Goal: Task Accomplishment & Management: Use online tool/utility

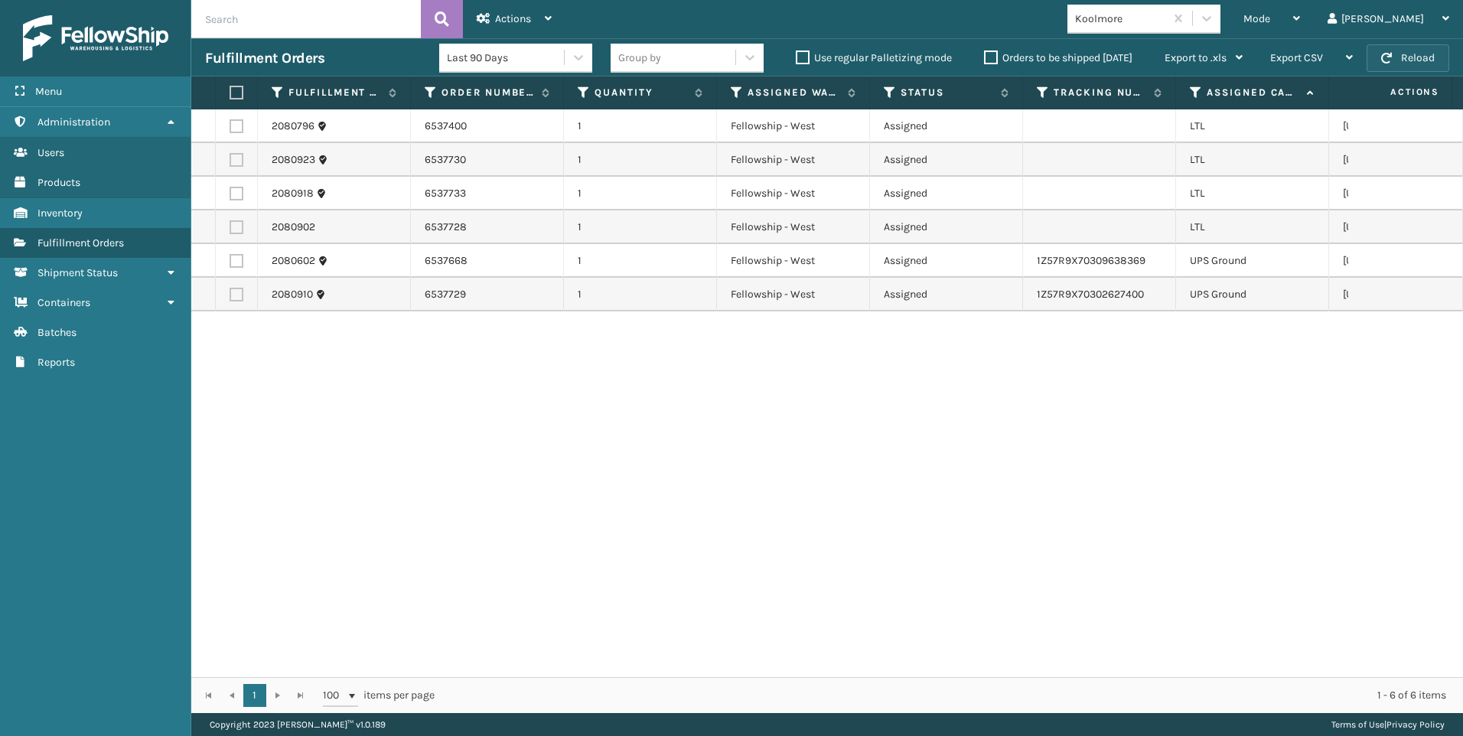
click at [1441, 56] on button "Reload" at bounding box center [1407, 58] width 83 height 28
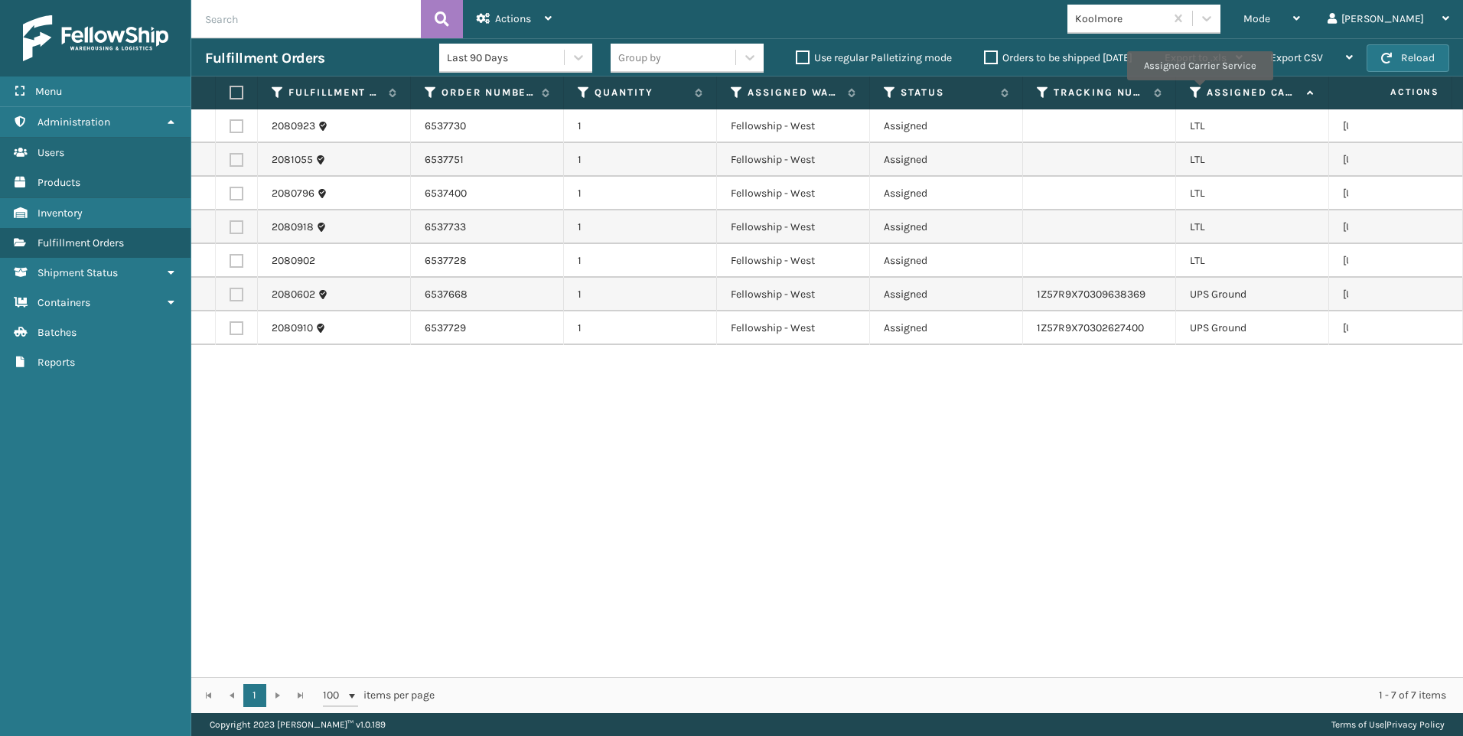
click at [1199, 91] on icon at bounding box center [1196, 93] width 12 height 14
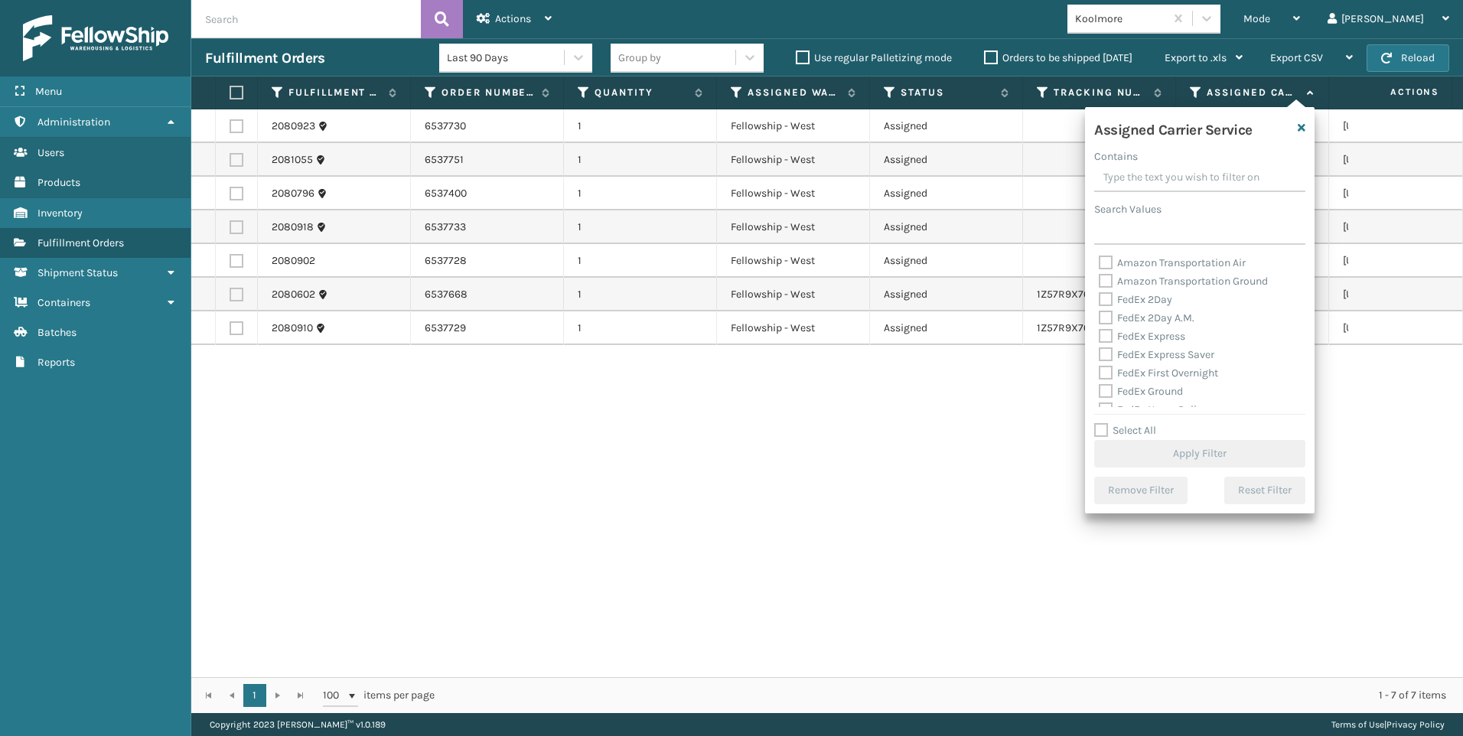
drag, startPoint x: 678, startPoint y: 536, endPoint x: 594, endPoint y: 467, distance: 108.1
click at [679, 536] on div "2080923 6537730 1 Fellowship - West Assigned LTL [US_STATE] 2081055 6537751 1 F…" at bounding box center [827, 393] width 1272 height 568
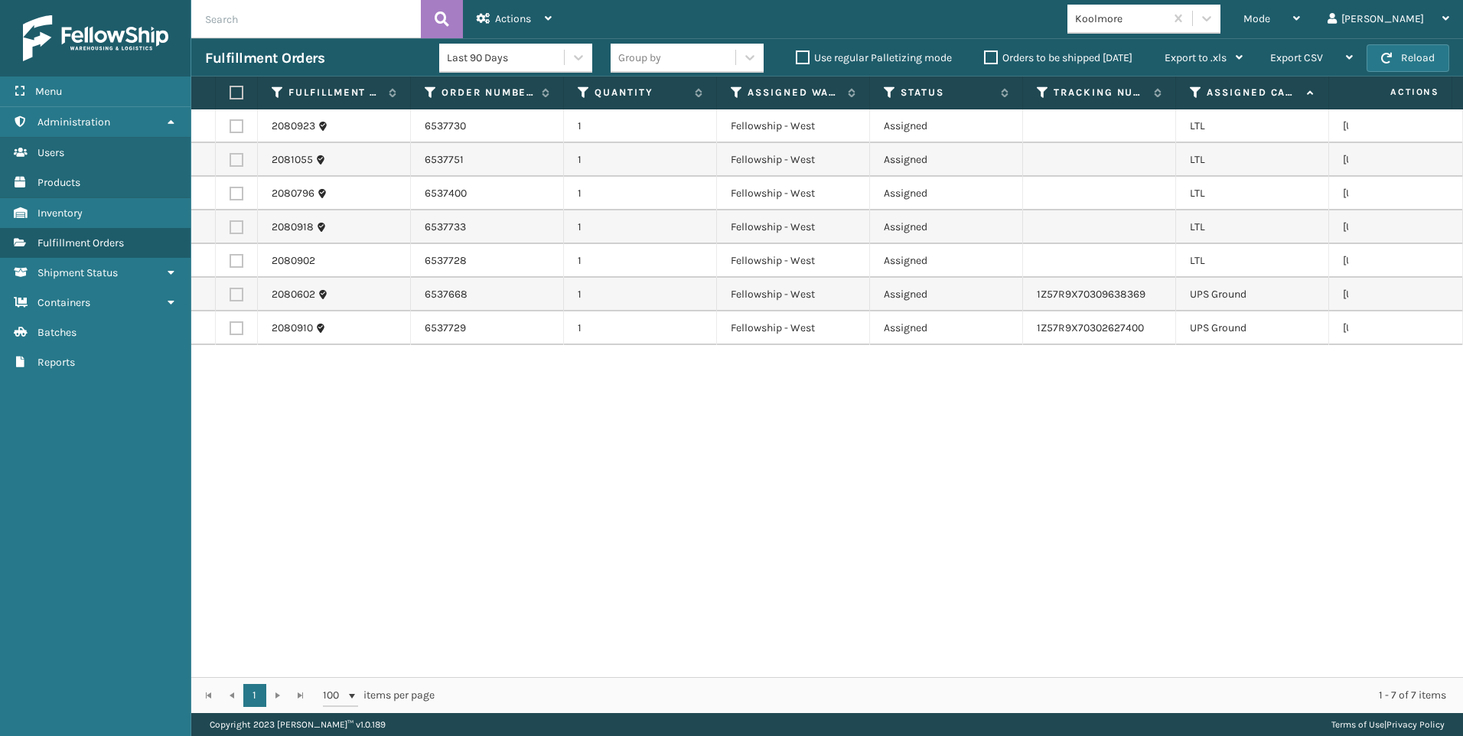
click at [232, 91] on label at bounding box center [234, 93] width 9 height 14
click at [230, 91] on input "checkbox" at bounding box center [230, 93] width 1 height 10
checkbox input "true"
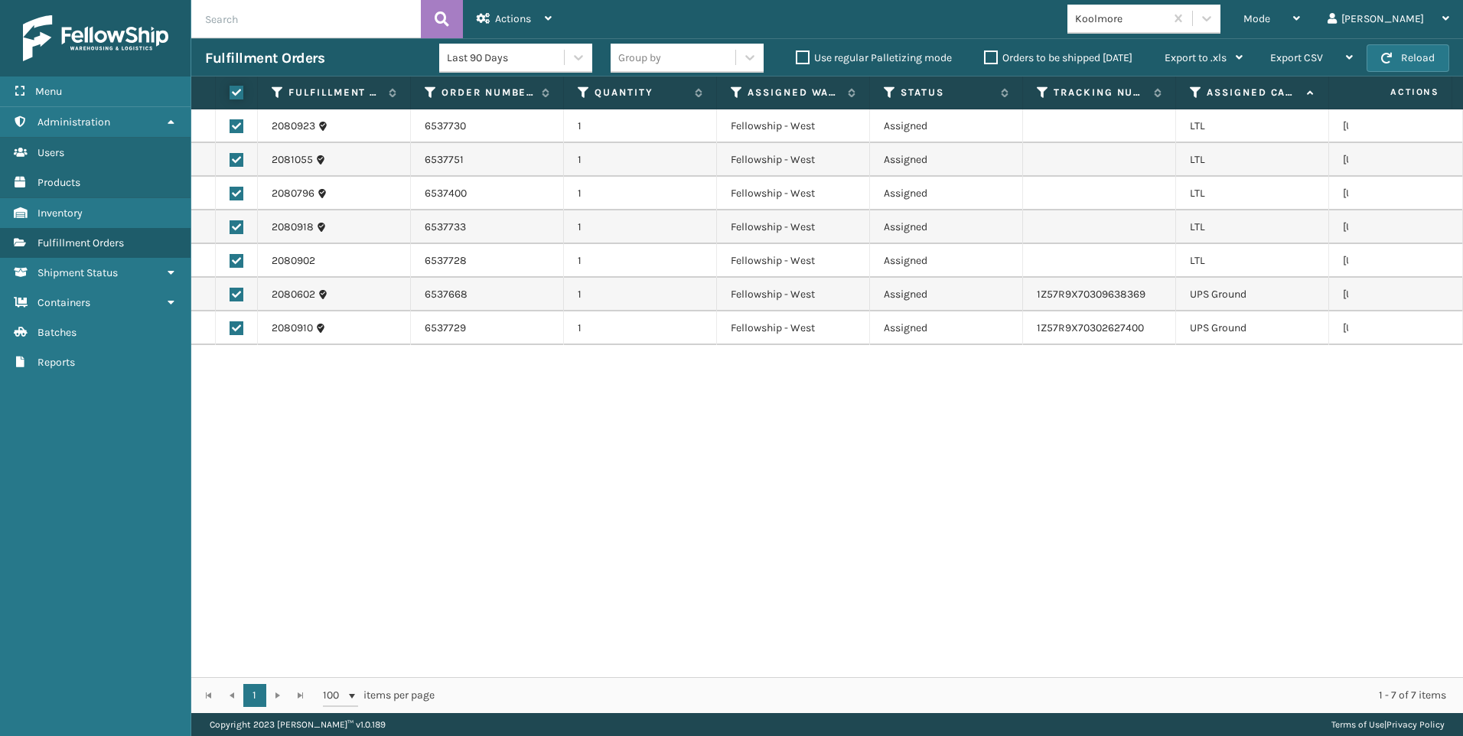
checkbox input "true"
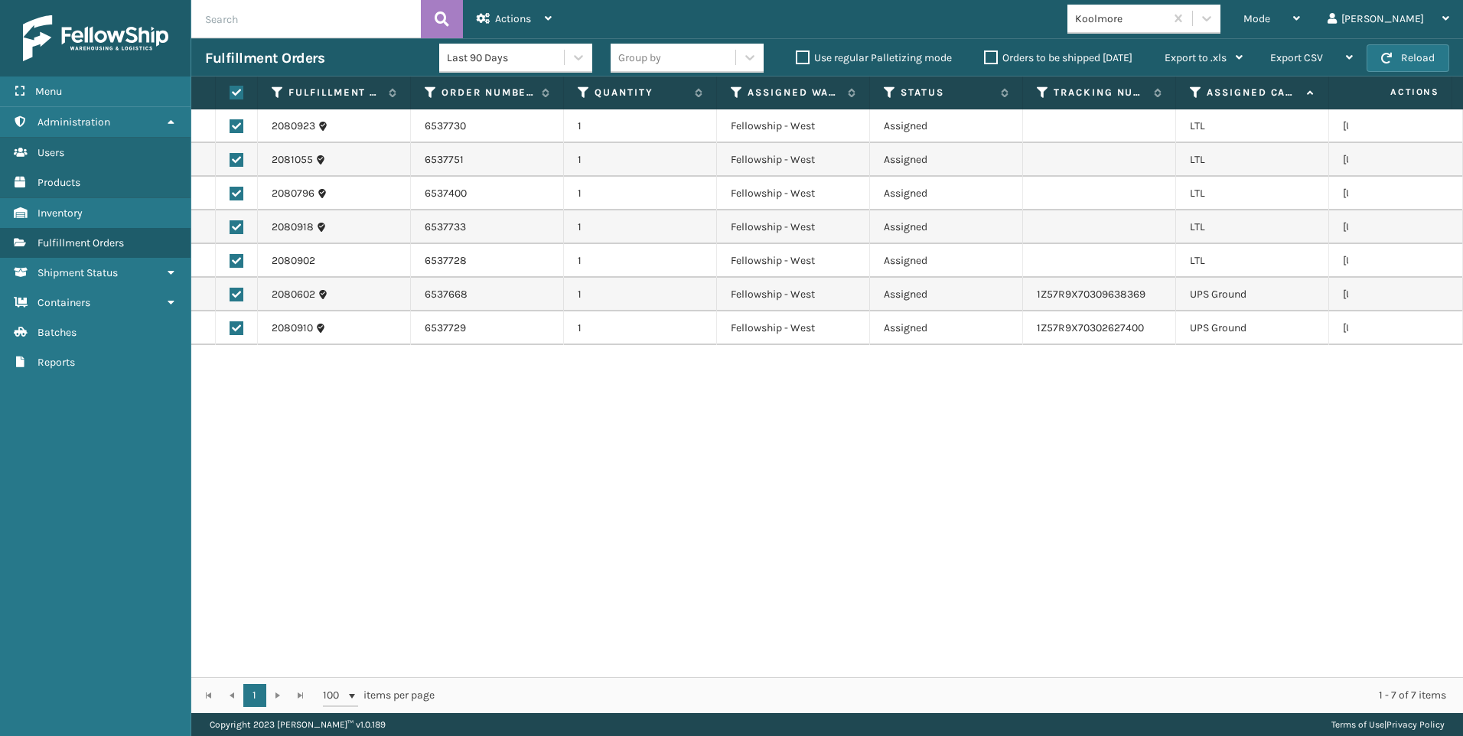
click at [239, 290] on label at bounding box center [237, 295] width 14 height 14
click at [230, 290] on input "checkbox" at bounding box center [230, 293] width 1 height 10
checkbox input "false"
click at [236, 325] on label at bounding box center [237, 328] width 14 height 14
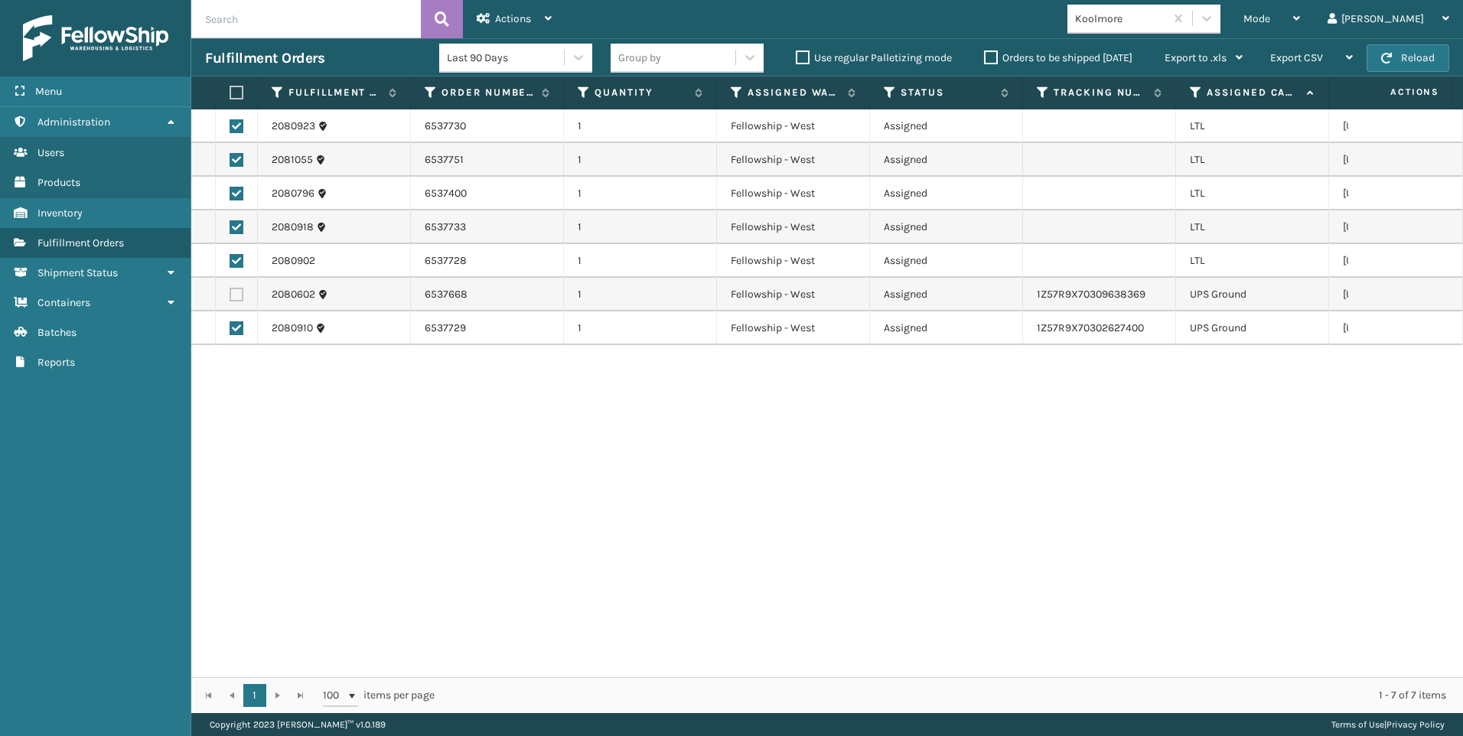
click at [230, 325] on input "checkbox" at bounding box center [230, 326] width 1 height 10
checkbox input "false"
click at [502, 16] on span "Actions" at bounding box center [513, 18] width 36 height 13
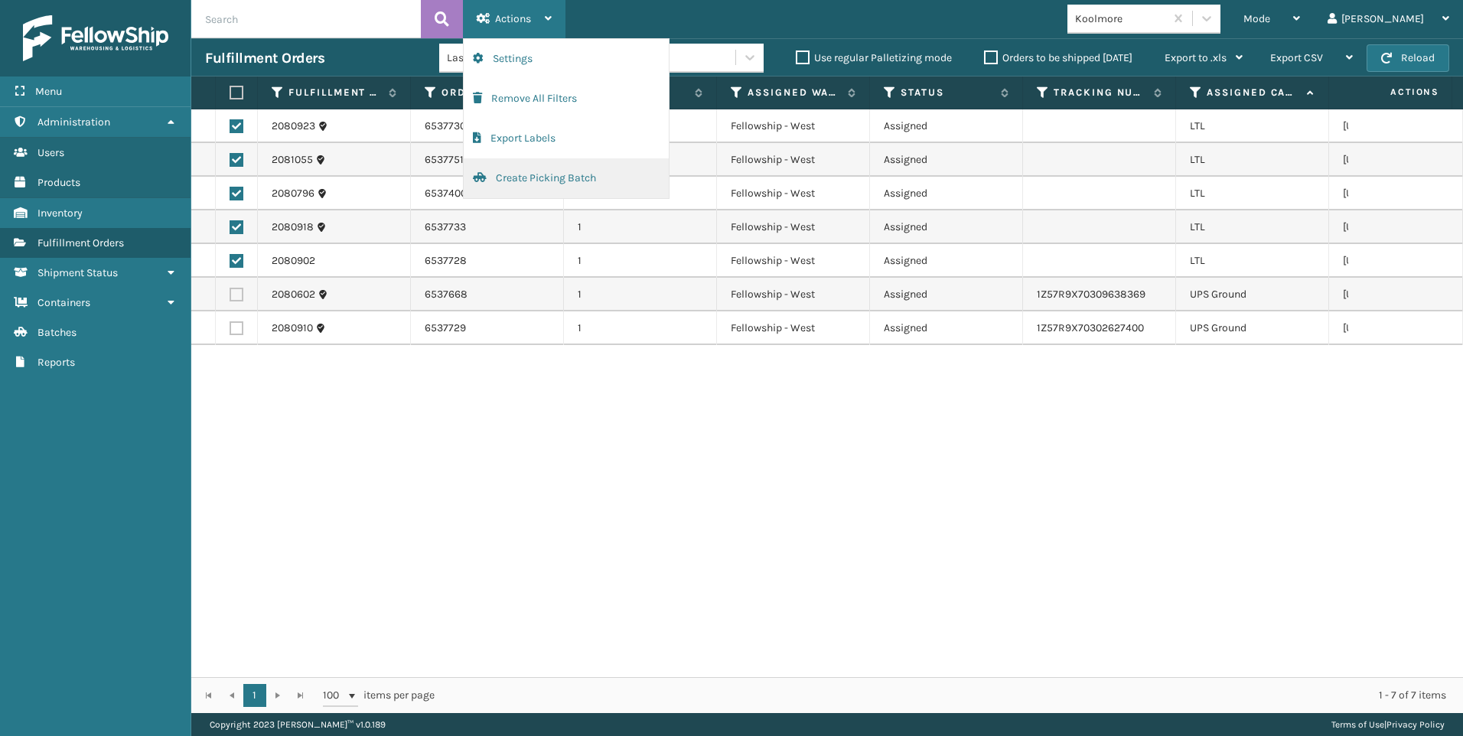
click at [531, 173] on button "Create Picking Batch" at bounding box center [566, 178] width 205 height 40
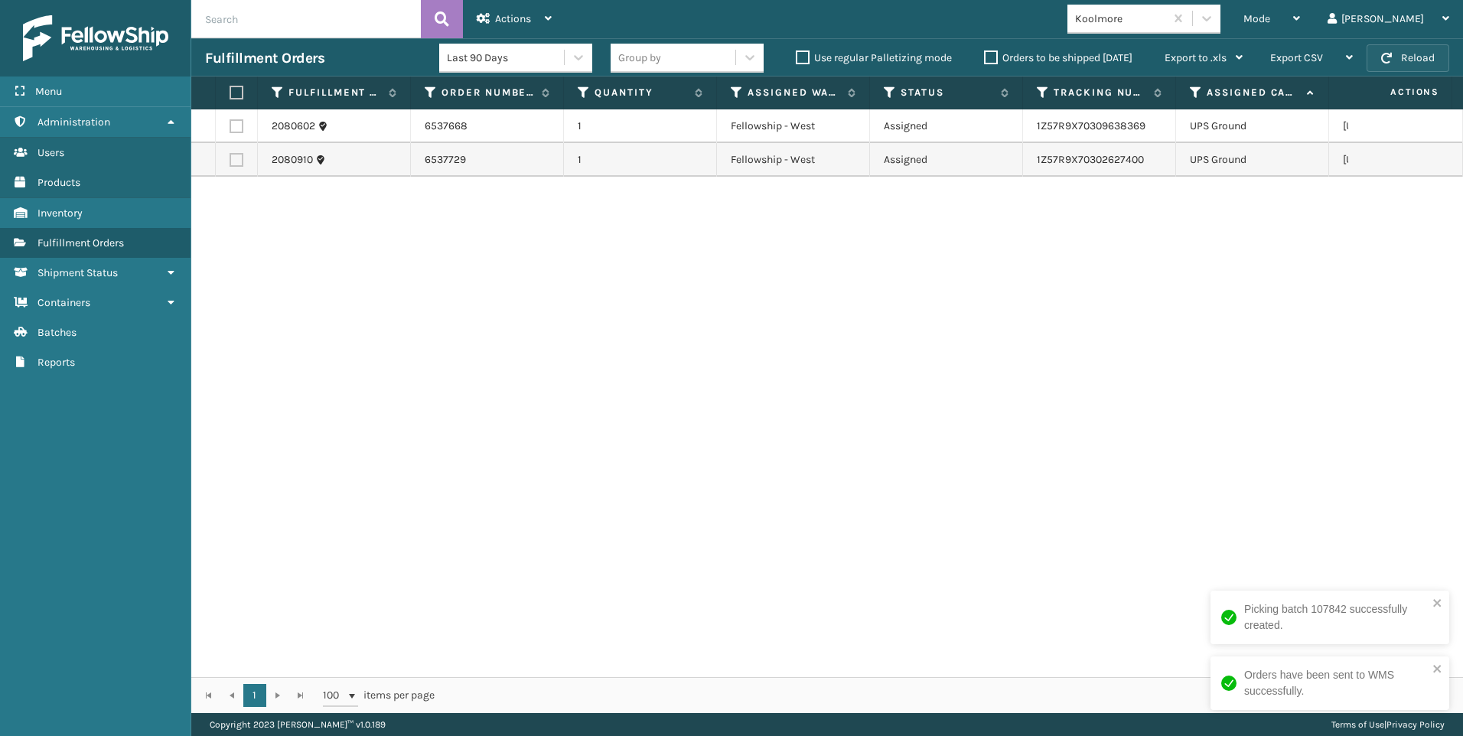
click at [1402, 64] on button "Reload" at bounding box center [1407, 58] width 83 height 28
click at [1166, 22] on div "Koolmore" at bounding box center [1120, 19] width 91 height 16
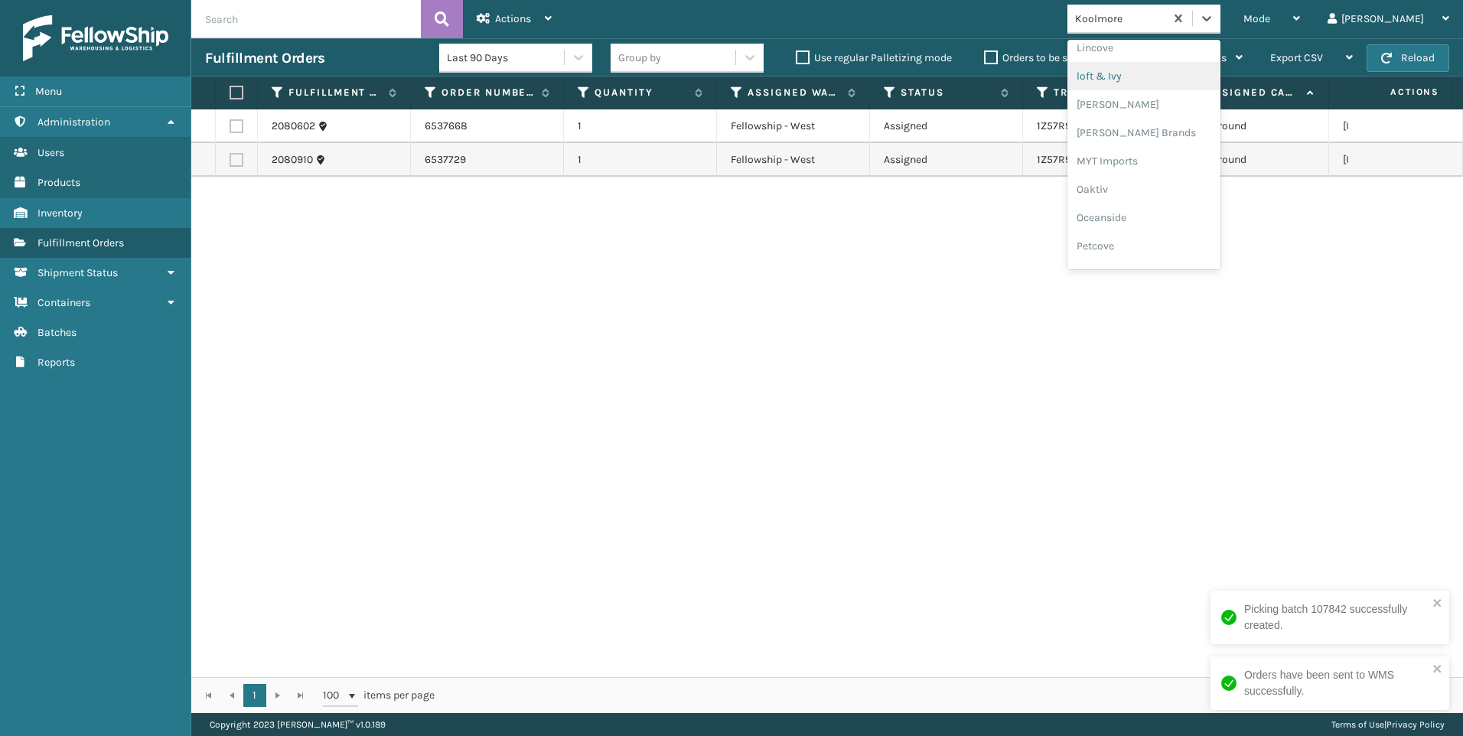
scroll to position [767, 0]
click at [1192, 226] on div "SleepGeekz" at bounding box center [1143, 224] width 153 height 28
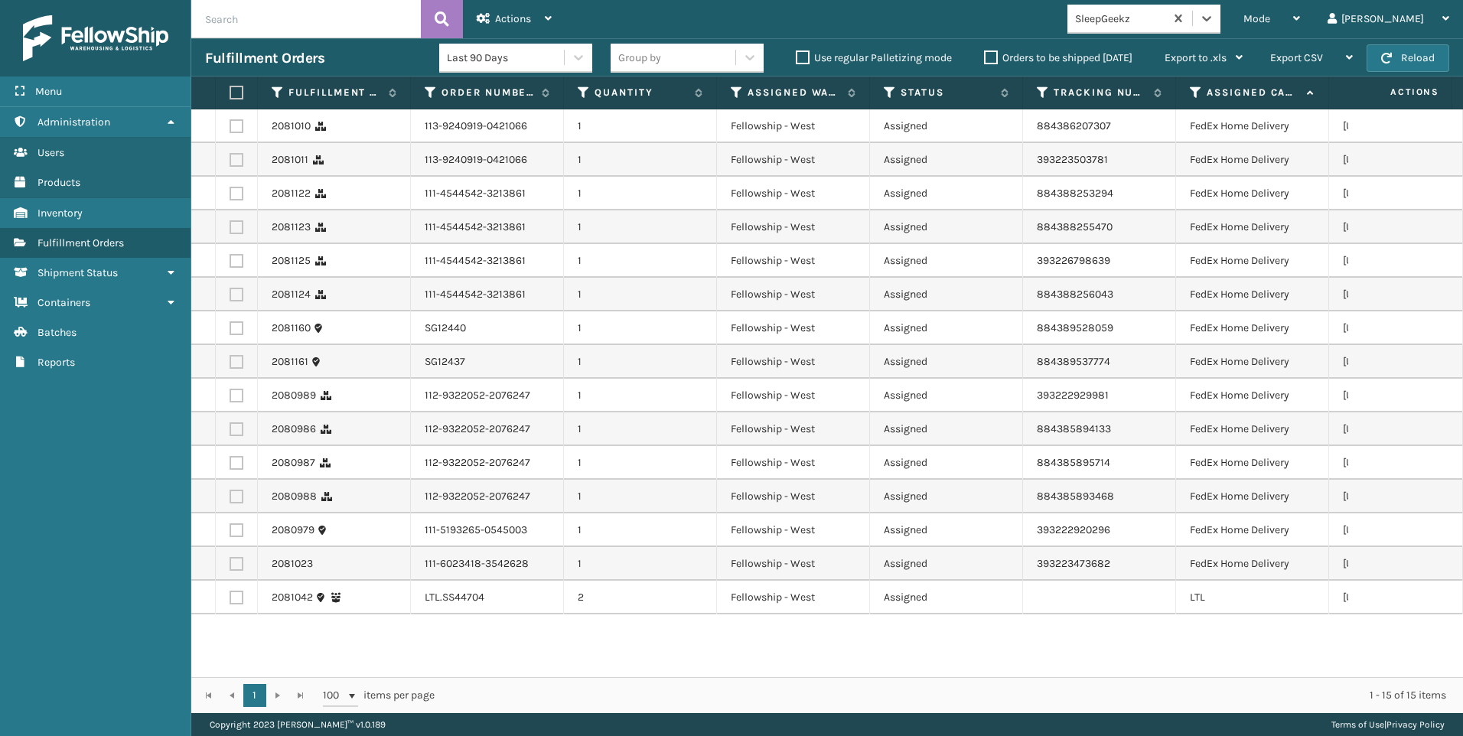
click at [237, 596] on label at bounding box center [237, 598] width 14 height 14
click at [230, 596] on input "checkbox" at bounding box center [230, 596] width 1 height 10
checkbox input "true"
click at [497, 39] on div "Last 90 Days" at bounding box center [515, 58] width 153 height 38
click at [506, 28] on div "Actions" at bounding box center [514, 19] width 75 height 38
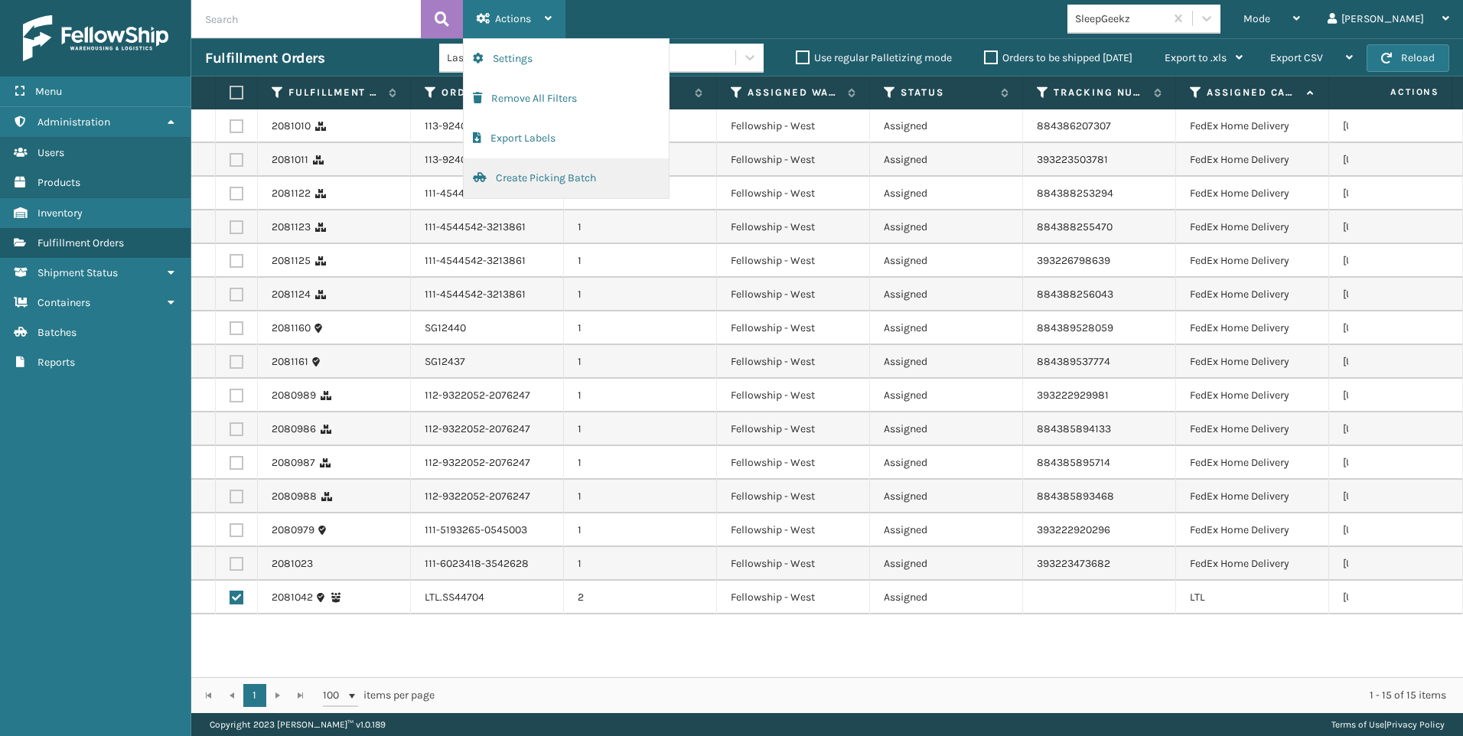
click at [560, 185] on button "Create Picking Batch" at bounding box center [566, 178] width 205 height 40
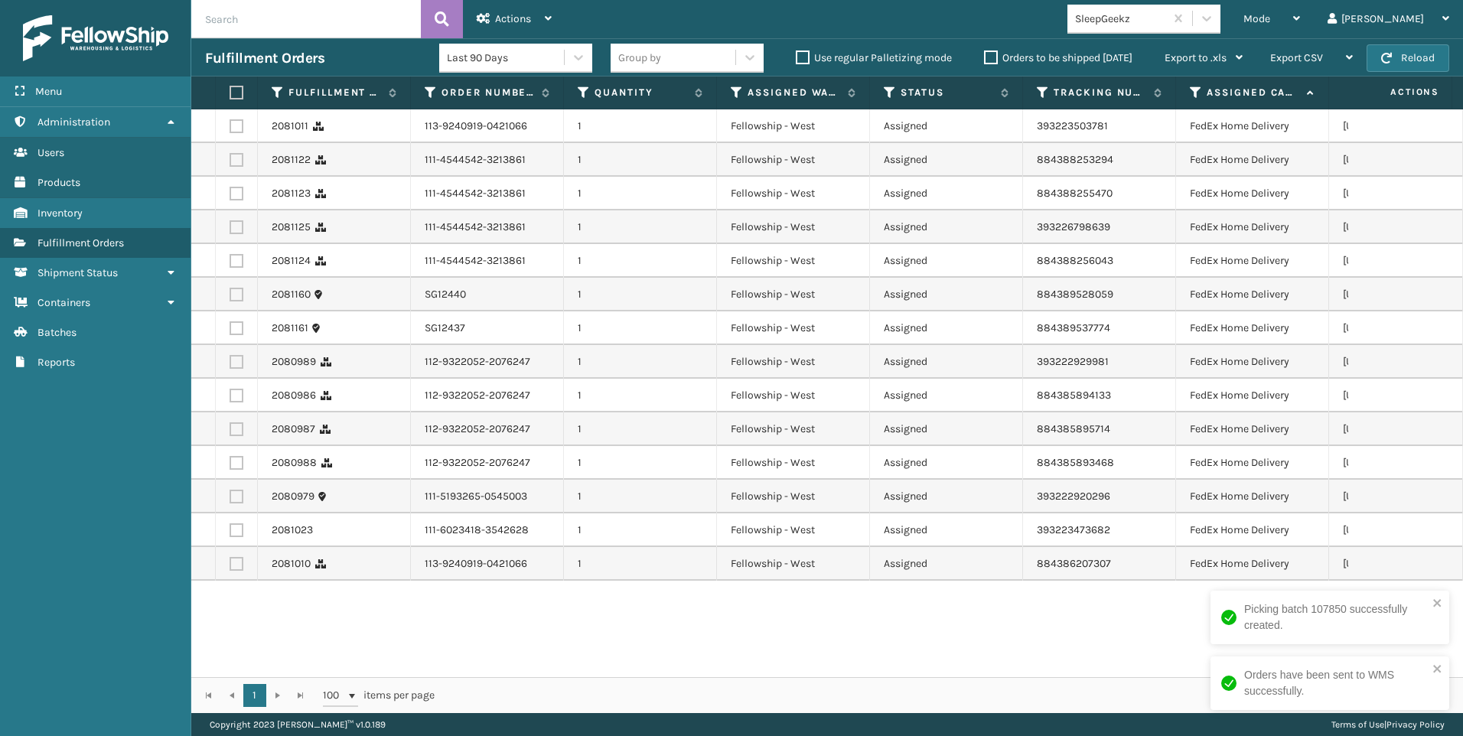
click at [1425, 75] on div "Fulfillment Orders Last 90 Days Group by Use regular Palletizing mode Orders to…" at bounding box center [827, 57] width 1272 height 38
click at [1425, 60] on button "Reload" at bounding box center [1407, 58] width 83 height 28
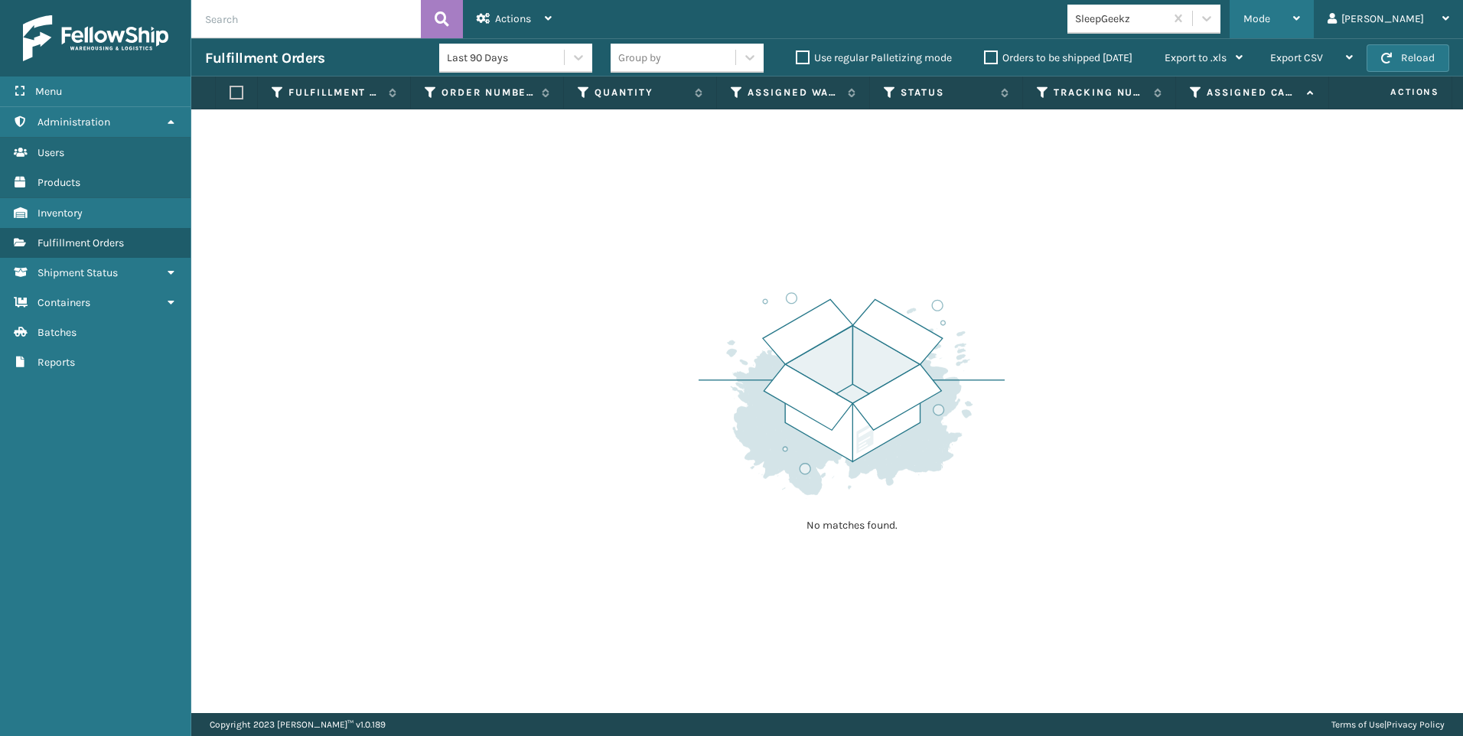
click at [1308, 15] on div "Mode Regular Mode Picking Mode Labeling Mode Exit Scan Mode" at bounding box center [1271, 19] width 84 height 38
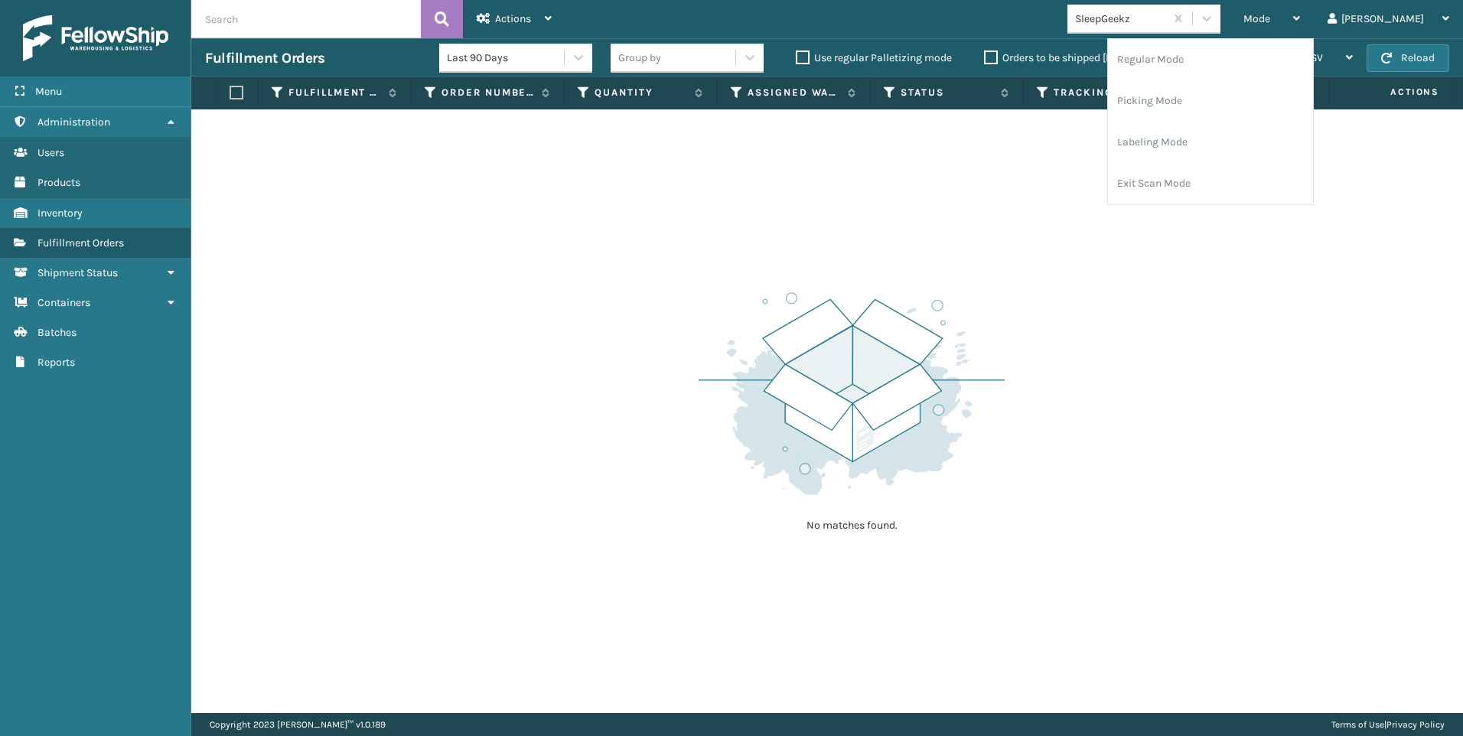
click at [1181, 33] on div "SleepGeekz" at bounding box center [1143, 19] width 153 height 29
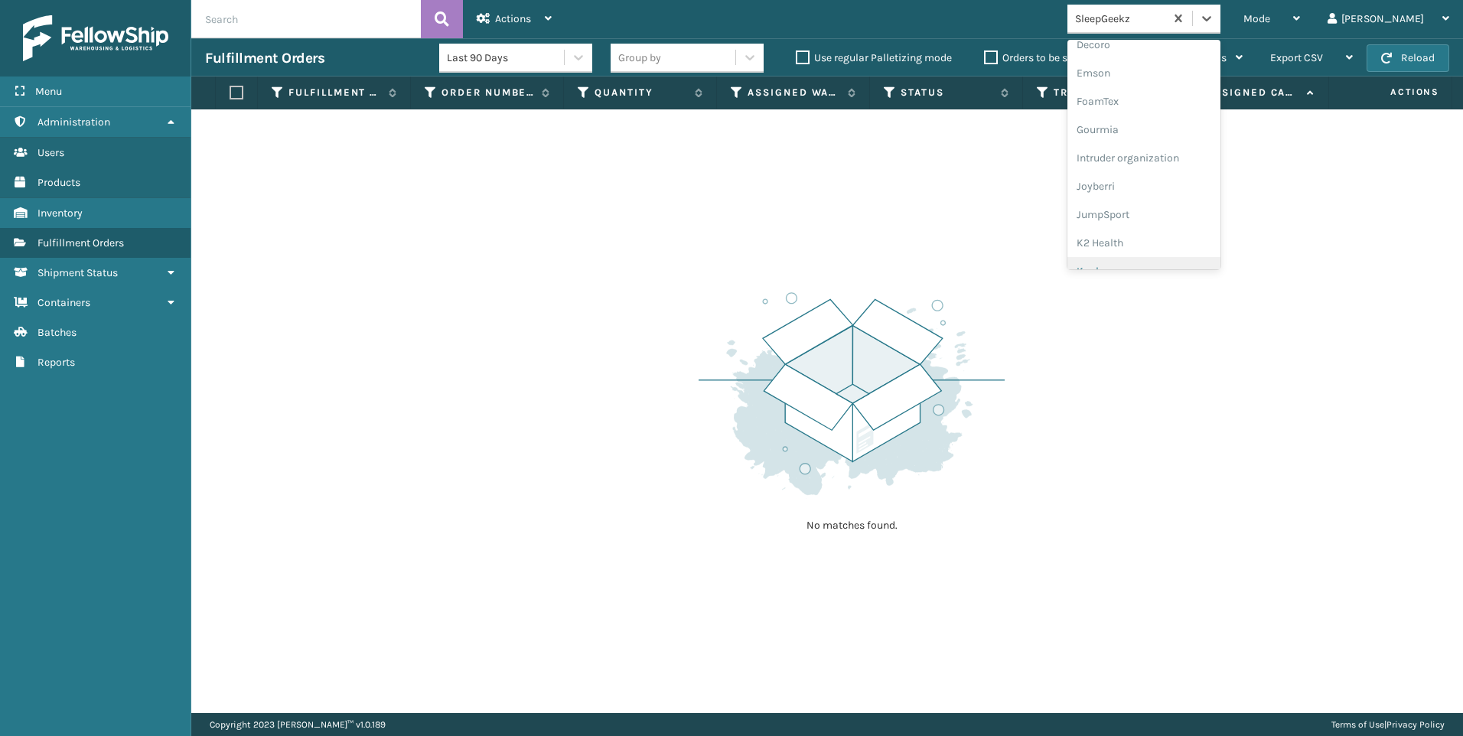
scroll to position [459, 0]
click at [1197, 137] on div "Koolmore" at bounding box center [1143, 136] width 153 height 28
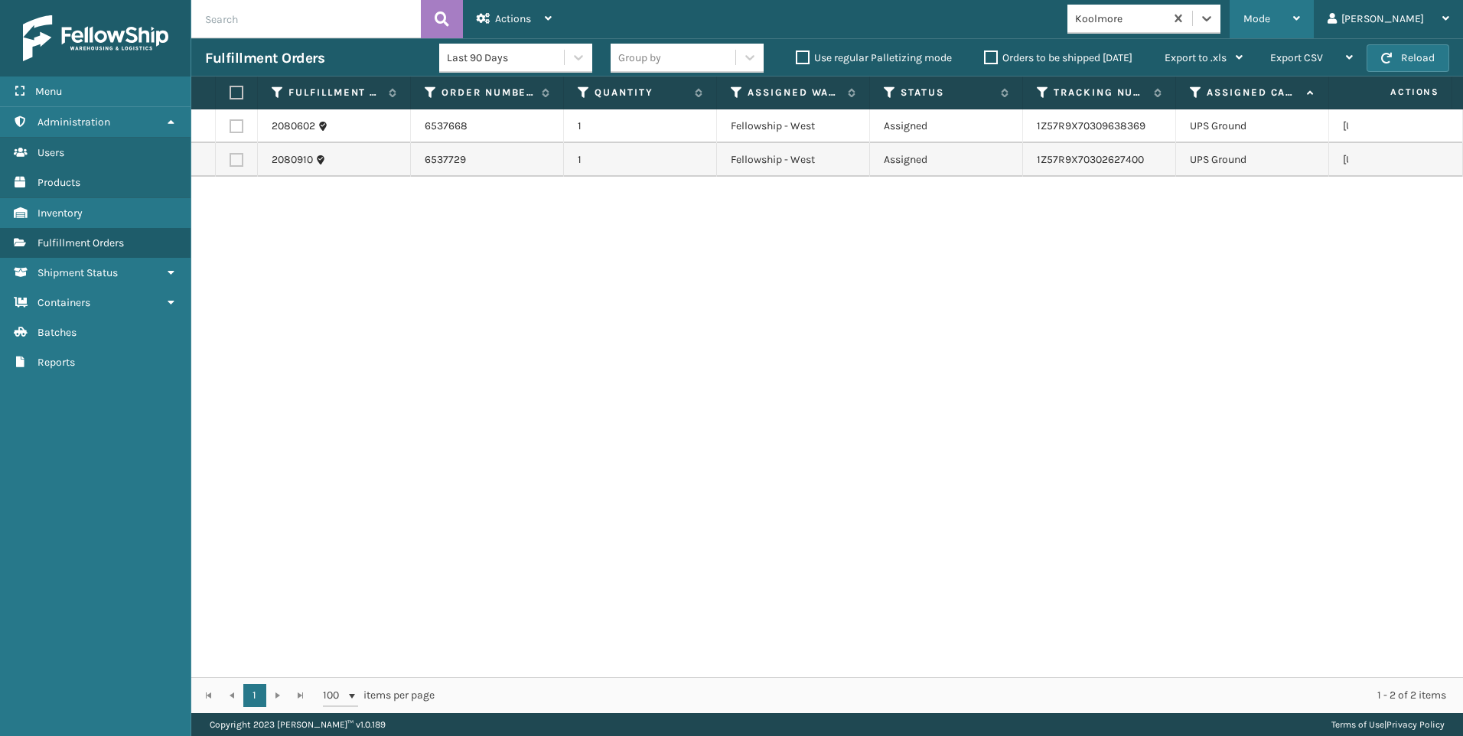
click at [1301, 26] on div "Mode Regular Mode Picking Mode Labeling Mode Exit Scan Mode" at bounding box center [1271, 19] width 84 height 38
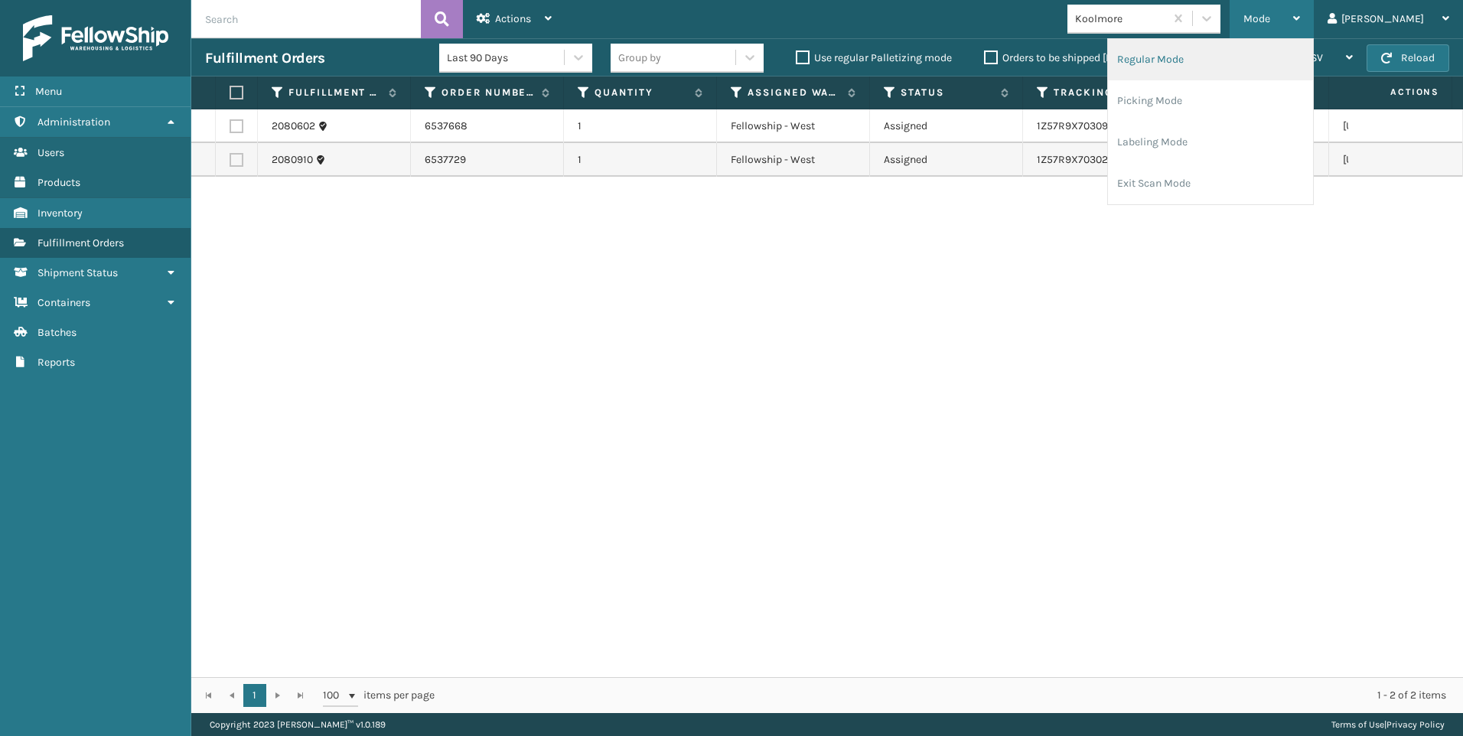
click at [1247, 45] on li "Regular Mode" at bounding box center [1210, 59] width 205 height 41
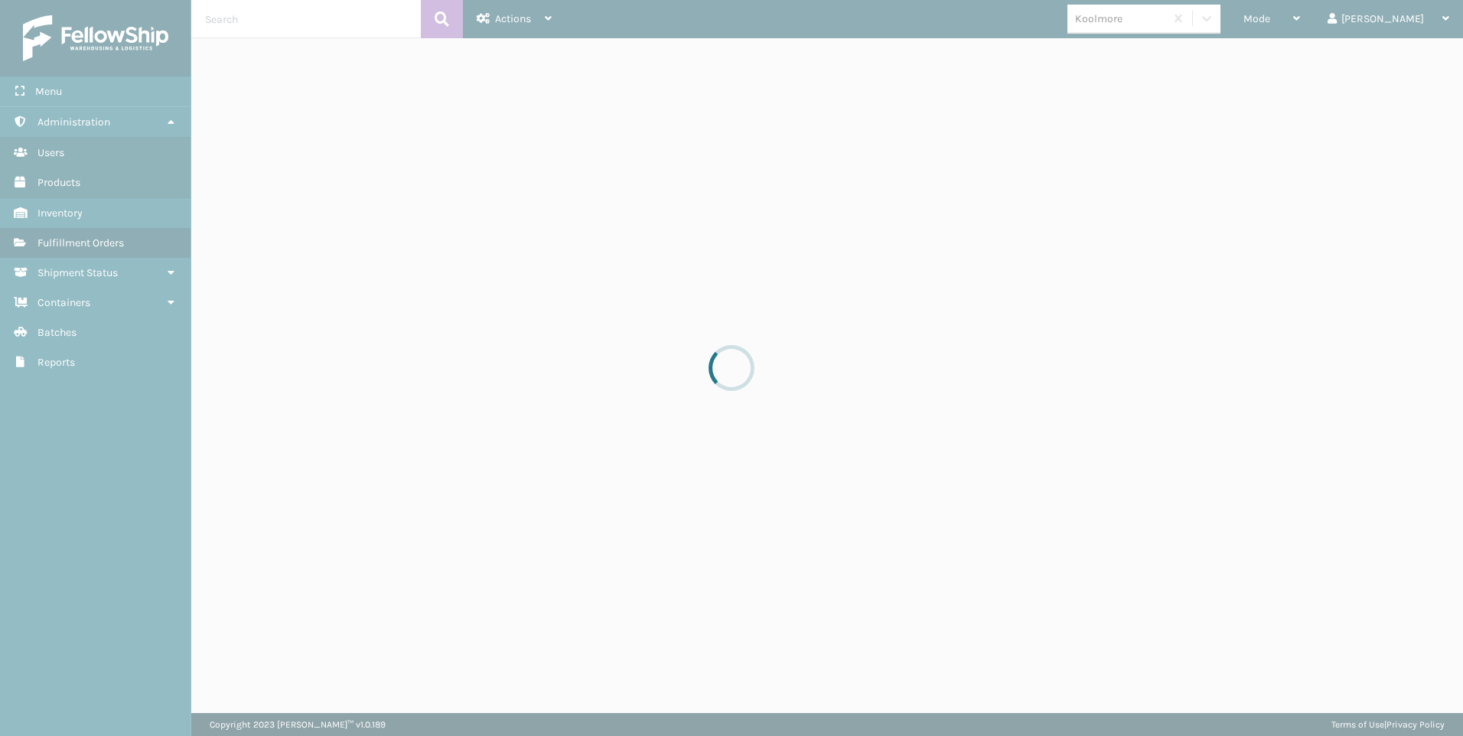
click at [268, 13] on div at bounding box center [731, 368] width 1463 height 736
click at [268, 13] on input "text" at bounding box center [306, 19] width 230 height 38
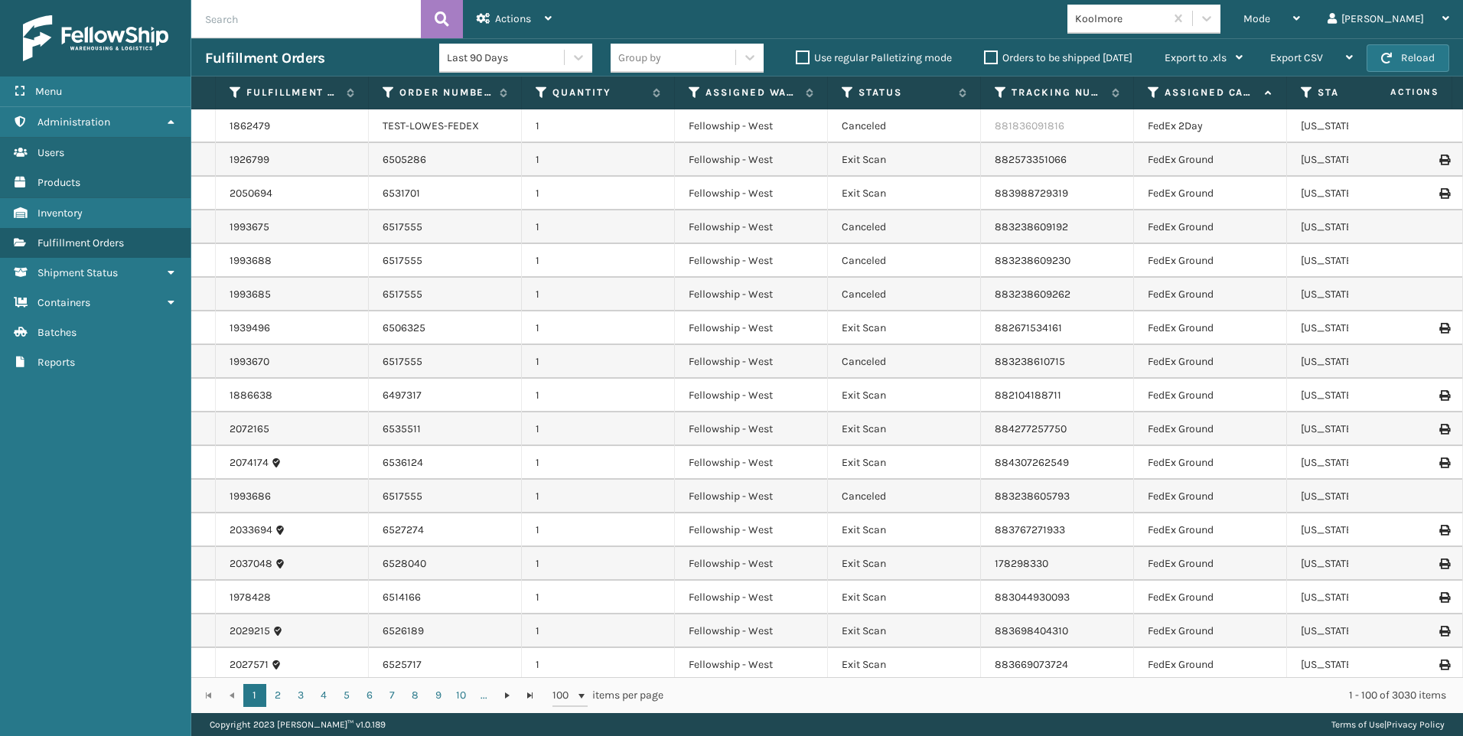
click at [257, 14] on input "text" at bounding box center [306, 19] width 230 height 38
paste input "2080796"
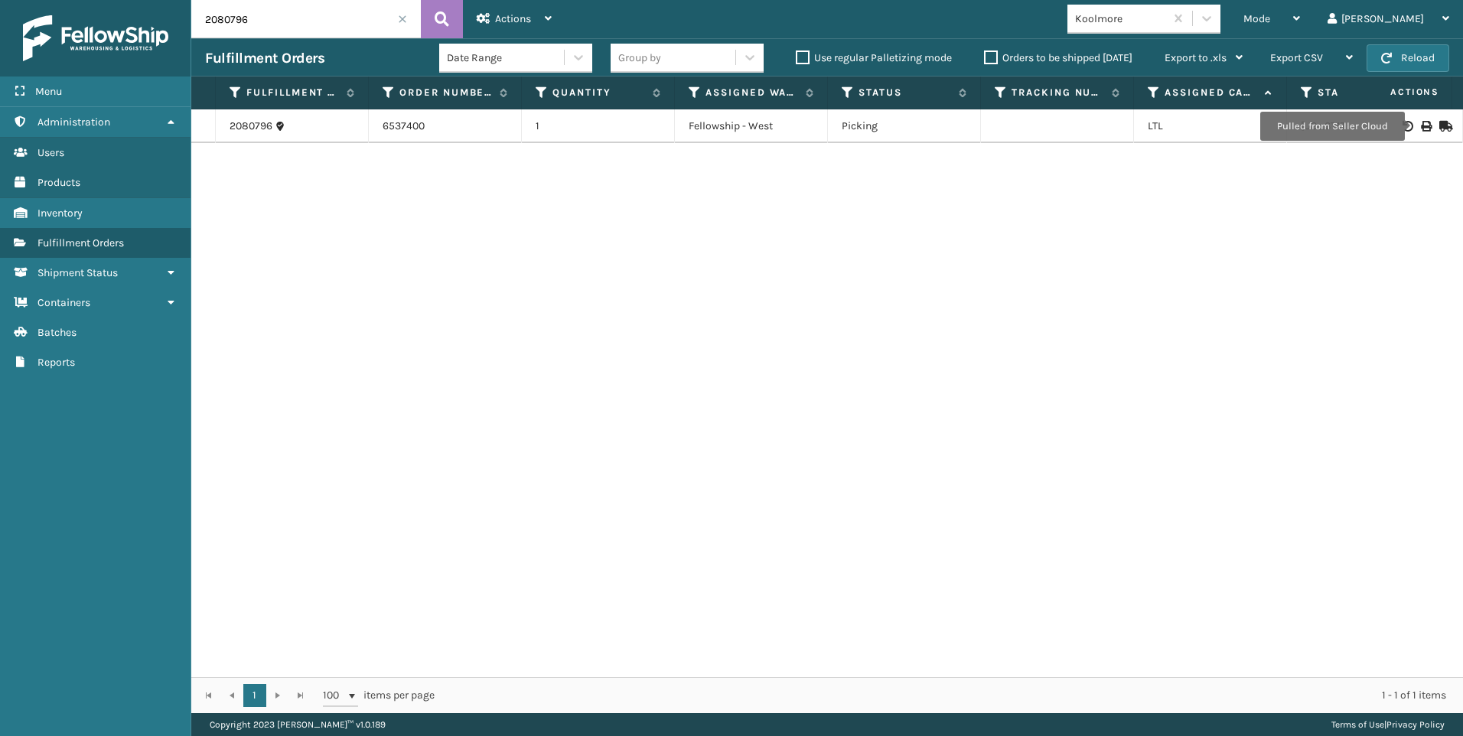
click at [1421, 125] on icon at bounding box center [1425, 126] width 9 height 11
click at [253, 32] on input "2080796" at bounding box center [306, 19] width 230 height 38
drag, startPoint x: 255, startPoint y: 31, endPoint x: 96, endPoint y: 21, distance: 158.7
click at [103, 0] on div "Menu Reports Administration Reports Users Reports Products Reports Inventory Re…" at bounding box center [731, 0] width 1463 height 0
paste input "902"
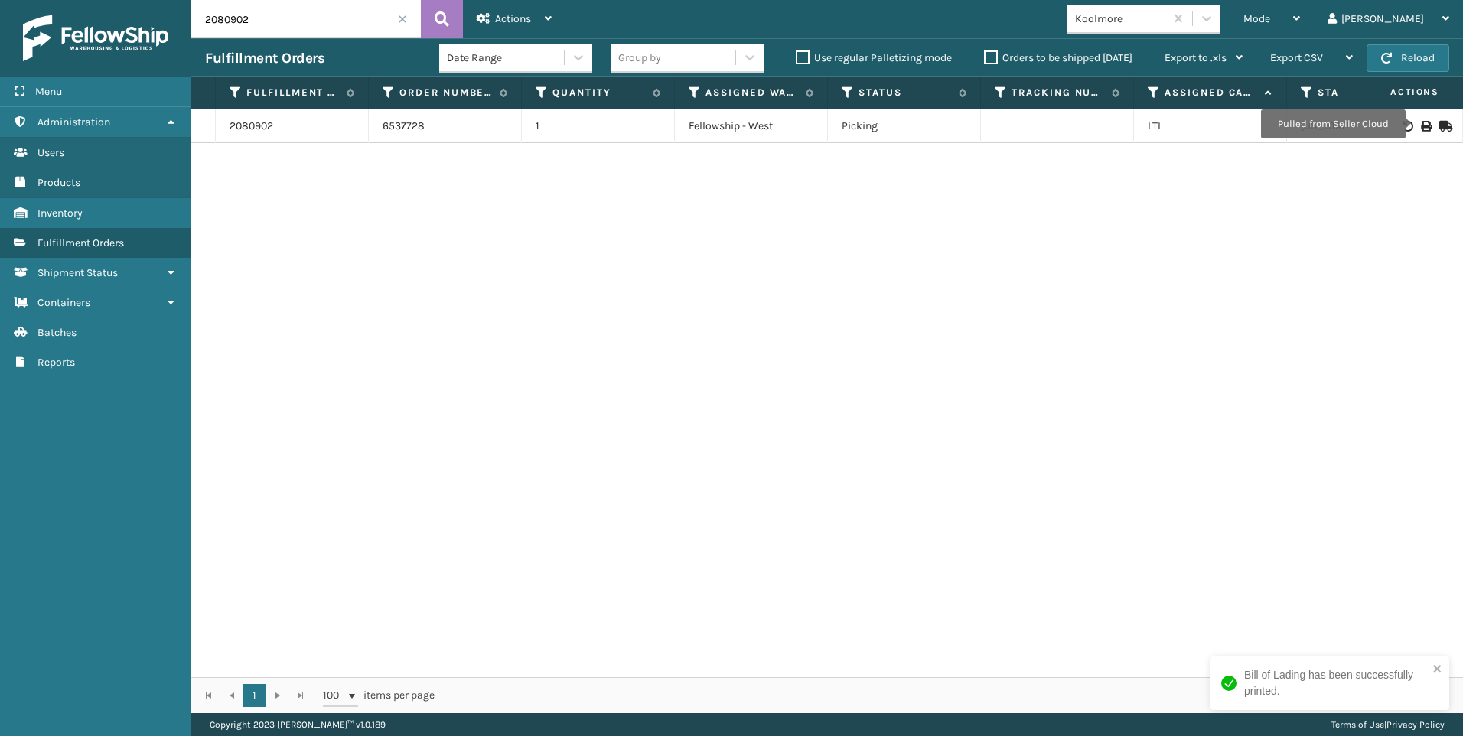
click at [1421, 124] on icon at bounding box center [1425, 126] width 9 height 11
drag, startPoint x: 56, startPoint y: 27, endPoint x: 29, endPoint y: 27, distance: 26.8
click at [29, 0] on div "Menu Reports Administration Reports Users Reports Products Reports Inventory Re…" at bounding box center [731, 0] width 1463 height 0
paste input "23"
click at [1421, 121] on icon at bounding box center [1425, 126] width 9 height 11
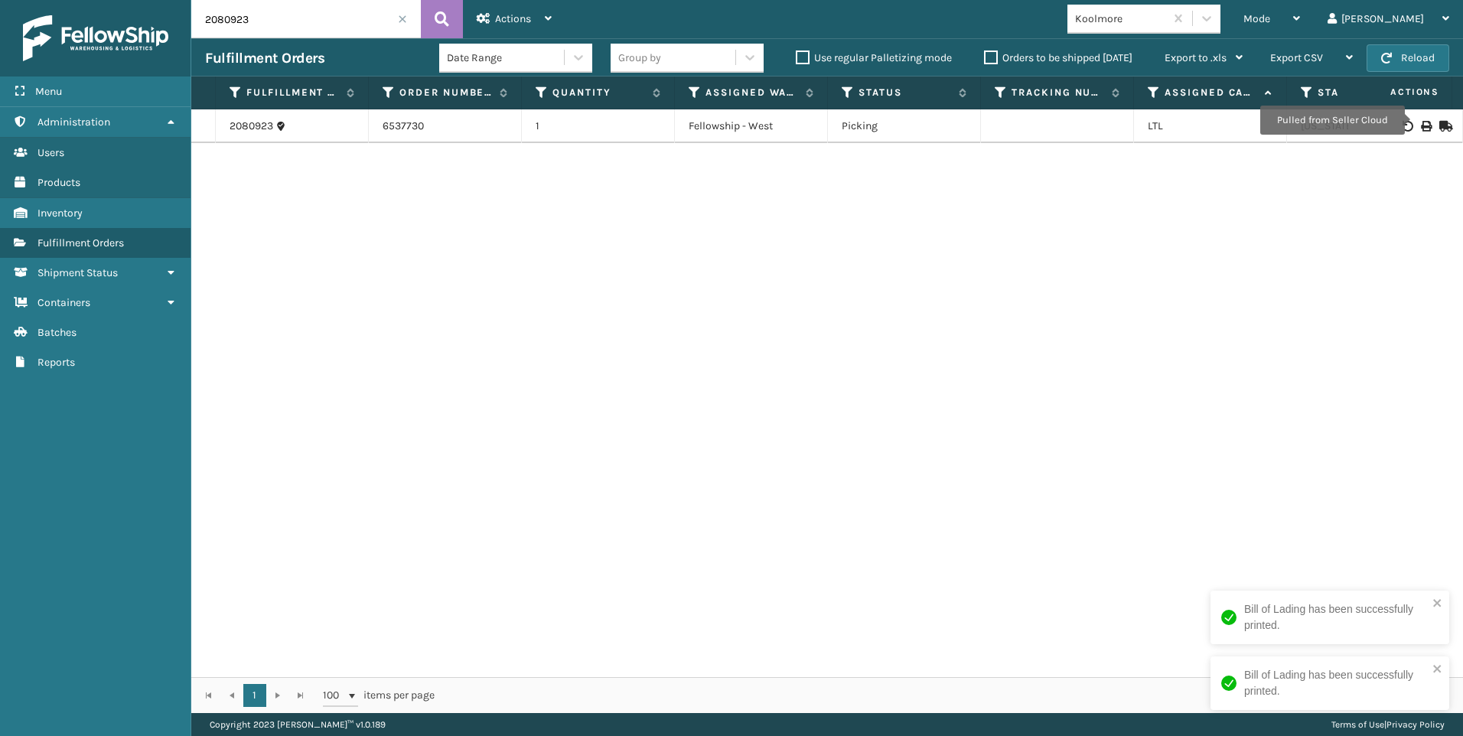
drag, startPoint x: 335, startPoint y: 18, endPoint x: 0, endPoint y: 25, distance: 335.2
click at [0, 21] on html "Bill of Lading has been successfully printed. Bill of Lading has been successfu…" at bounding box center [731, 368] width 1463 height 736
paste input "18"
click at [1409, 129] on div at bounding box center [1405, 126] width 86 height 11
click at [1421, 129] on icon at bounding box center [1425, 126] width 9 height 11
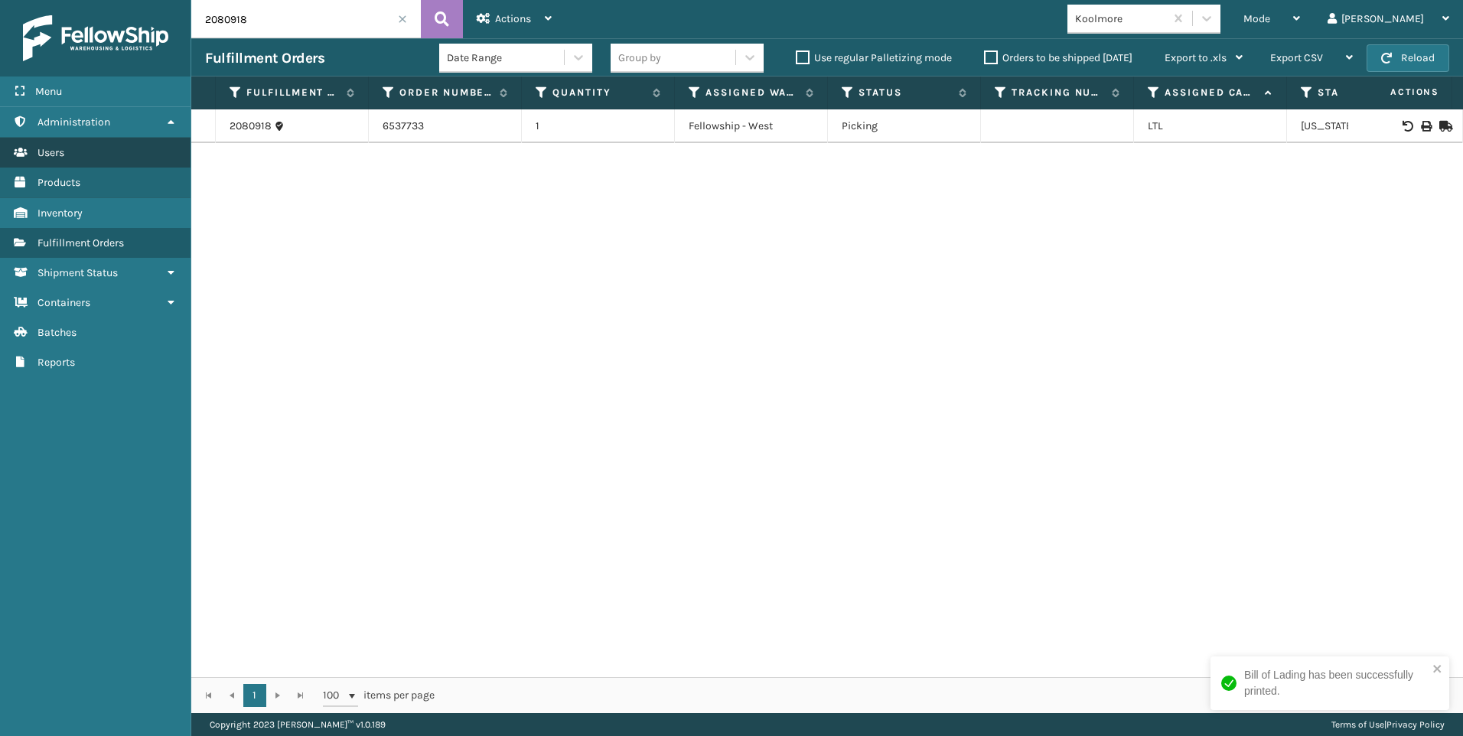
drag, startPoint x: 285, startPoint y: 18, endPoint x: 117, endPoint y: 140, distance: 207.1
click at [141, 0] on div "Menu Reports Administration Reports Users Reports Products Reports Inventory Re…" at bounding box center [731, 0] width 1463 height 0
paste input "1055"
type input "2081055"
click at [1421, 129] on icon at bounding box center [1425, 126] width 9 height 11
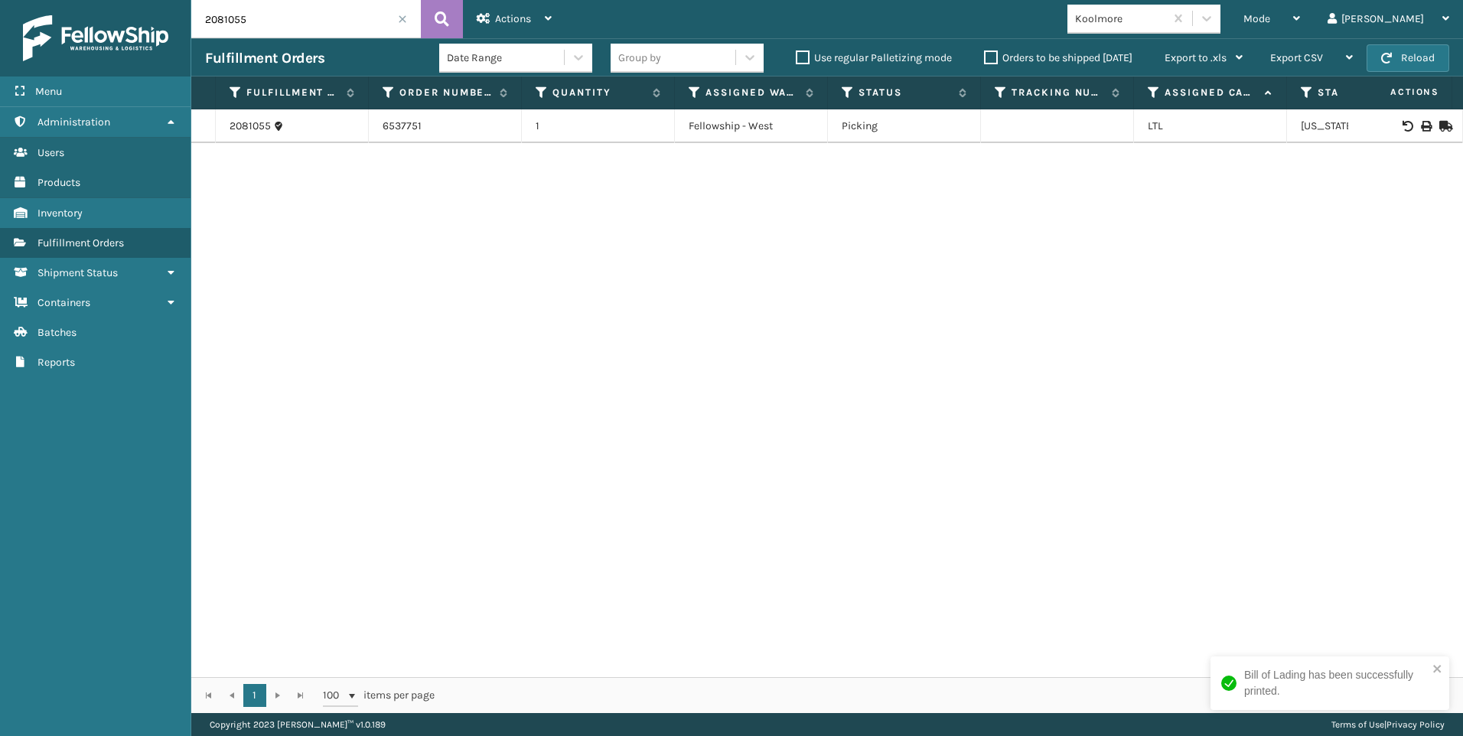
click at [405, 21] on span at bounding box center [402, 19] width 9 height 9
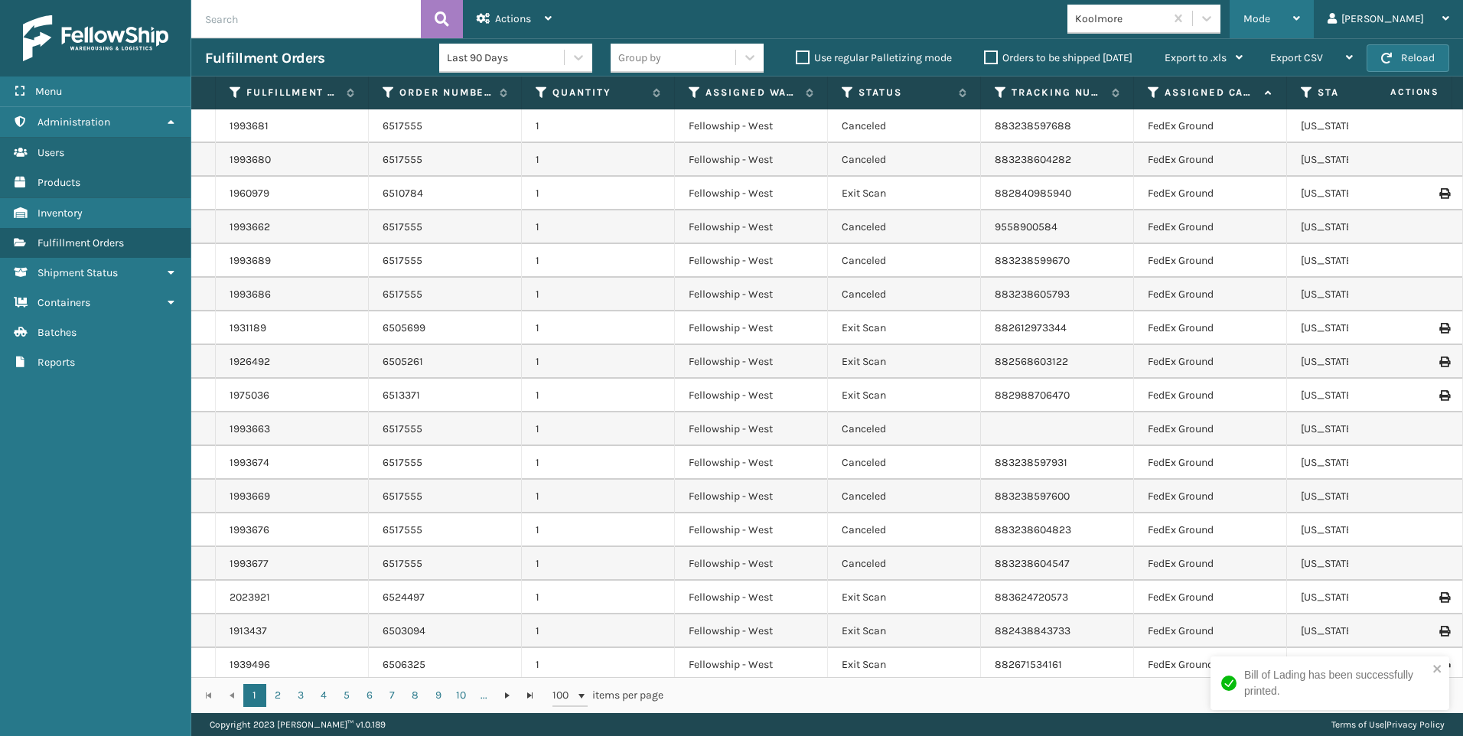
drag, startPoint x: 1350, startPoint y: 20, endPoint x: 1327, endPoint y: 28, distance: 24.4
click at [1300, 22] on div "Mode" at bounding box center [1271, 19] width 57 height 38
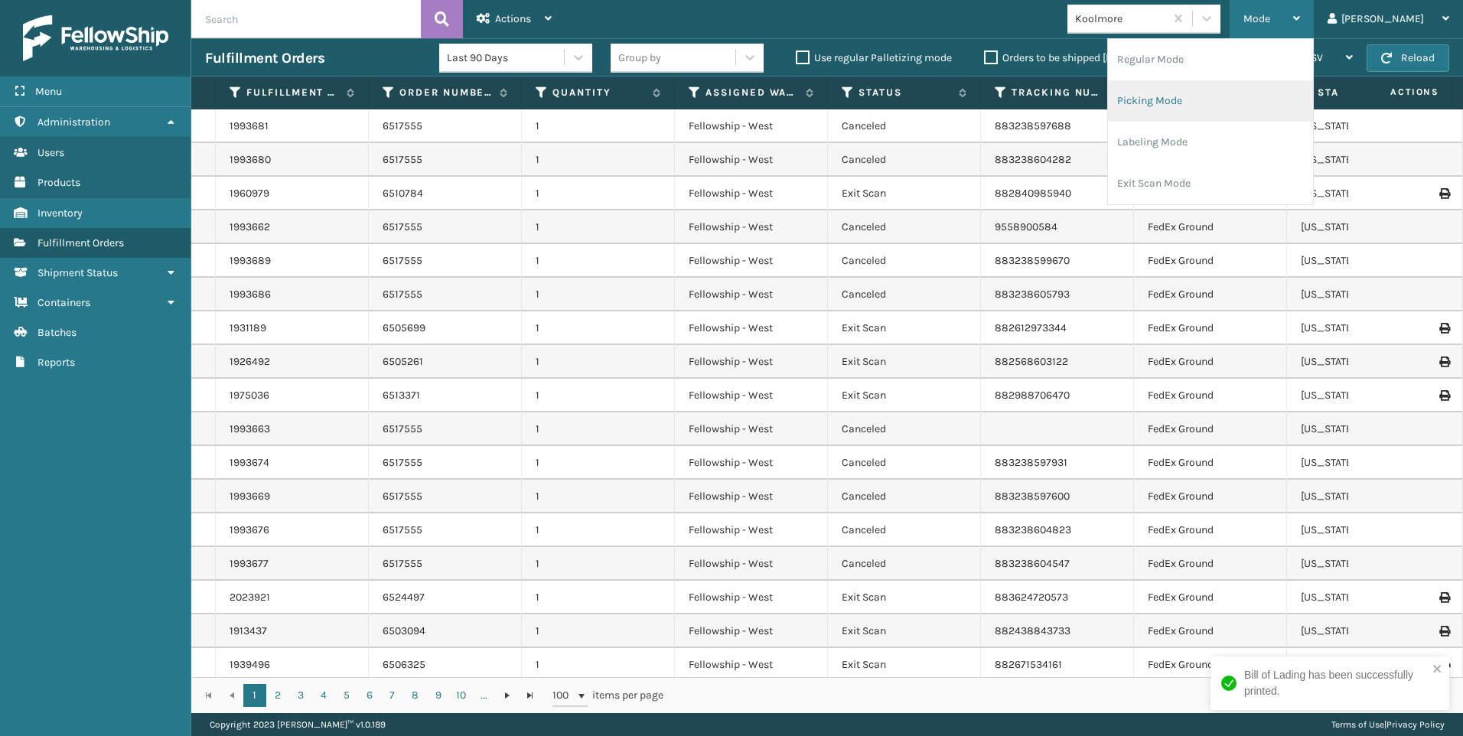
click at [1276, 92] on li "Picking Mode" at bounding box center [1210, 100] width 205 height 41
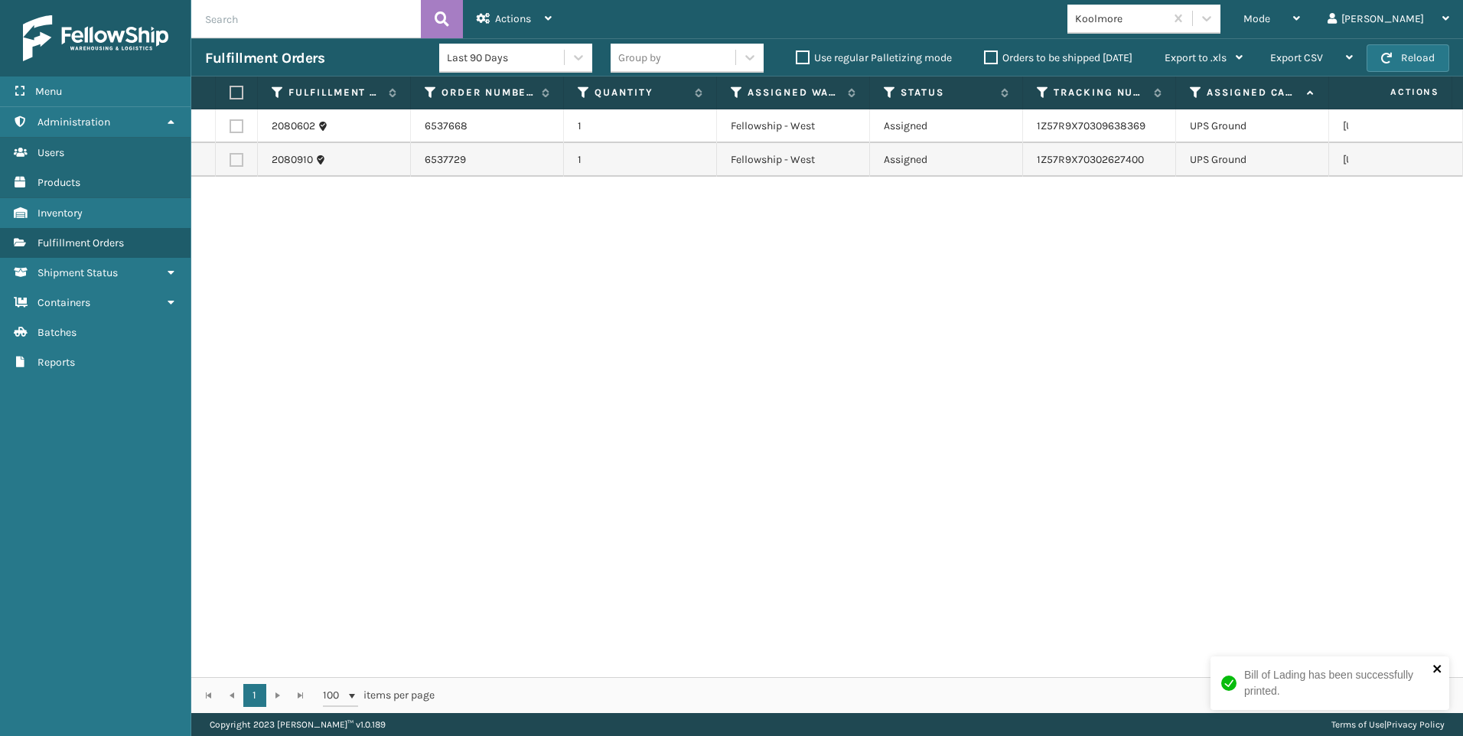
click at [1438, 664] on icon "close" at bounding box center [1437, 669] width 11 height 12
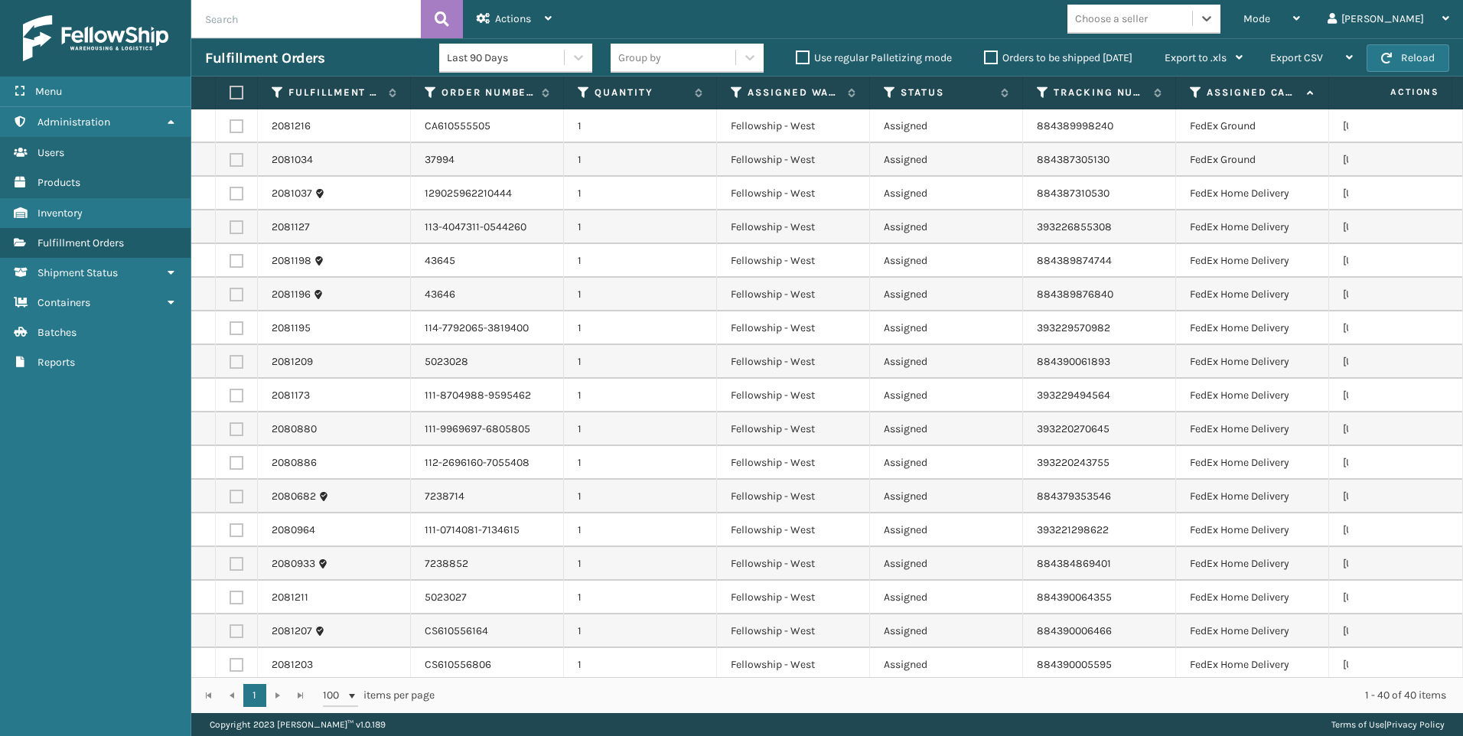
click at [1192, 29] on div "Choose a seller" at bounding box center [1129, 18] width 125 height 25
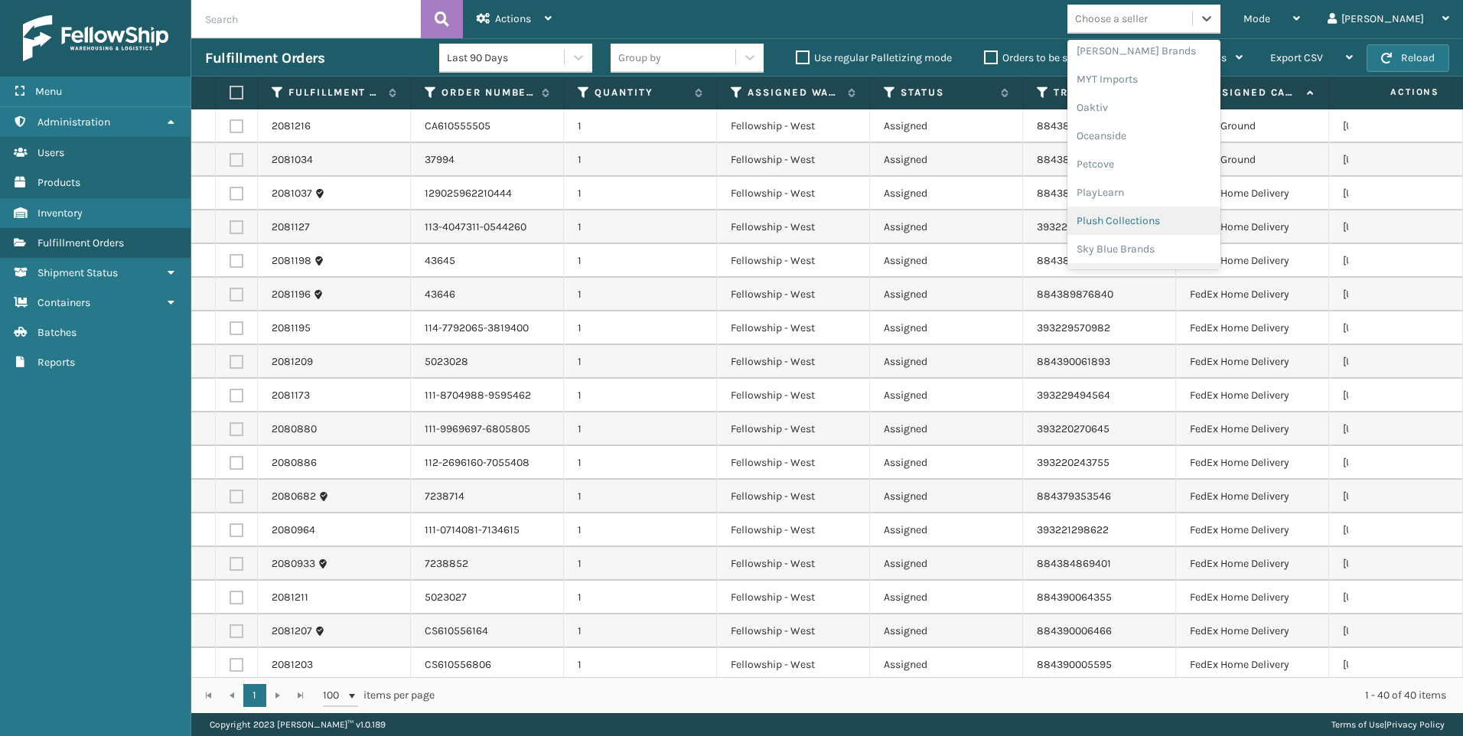
scroll to position [767, 0]
click at [1216, 220] on div "SleepGeekz" at bounding box center [1143, 224] width 153 height 28
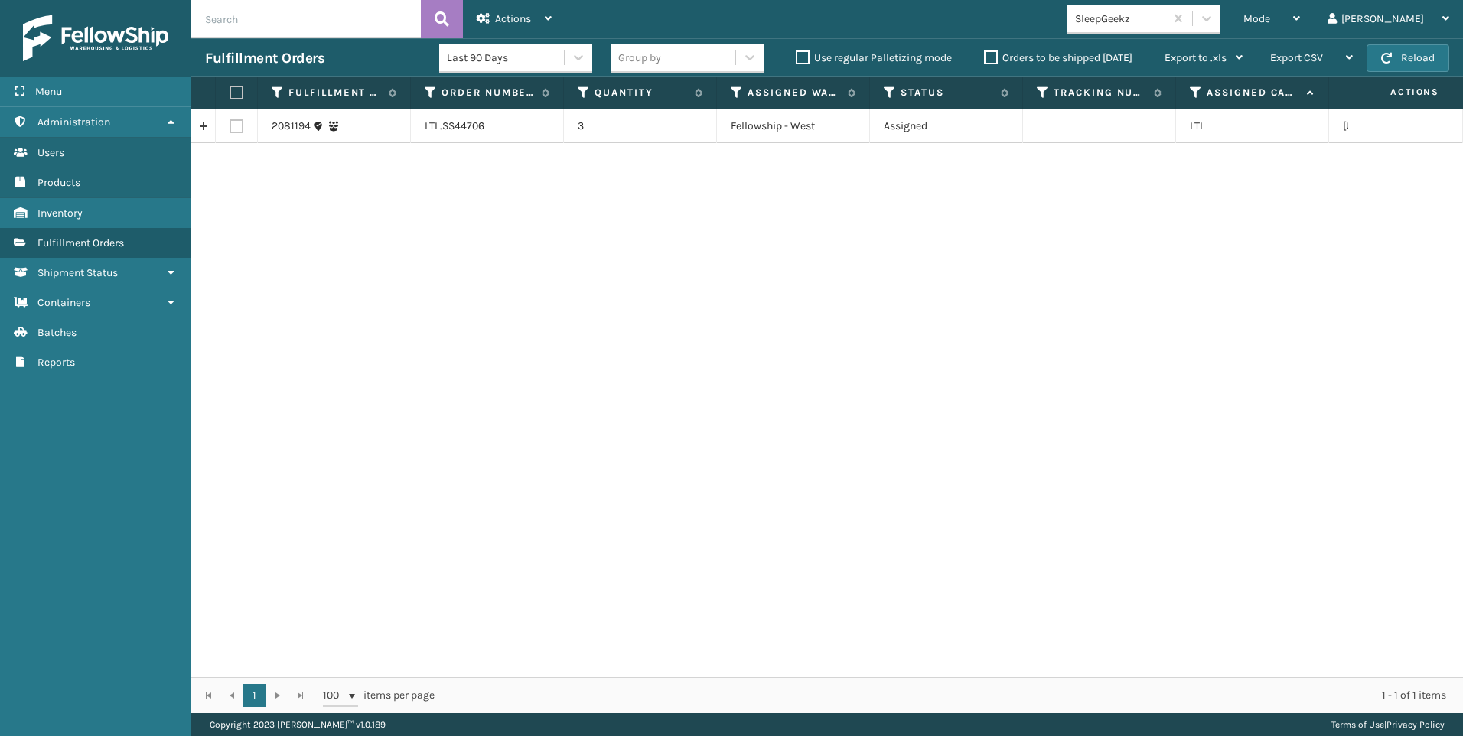
click at [230, 125] on td at bounding box center [237, 126] width 42 height 34
click at [235, 122] on label at bounding box center [237, 126] width 14 height 14
click at [230, 122] on input "checkbox" at bounding box center [230, 124] width 1 height 10
checkbox input "true"
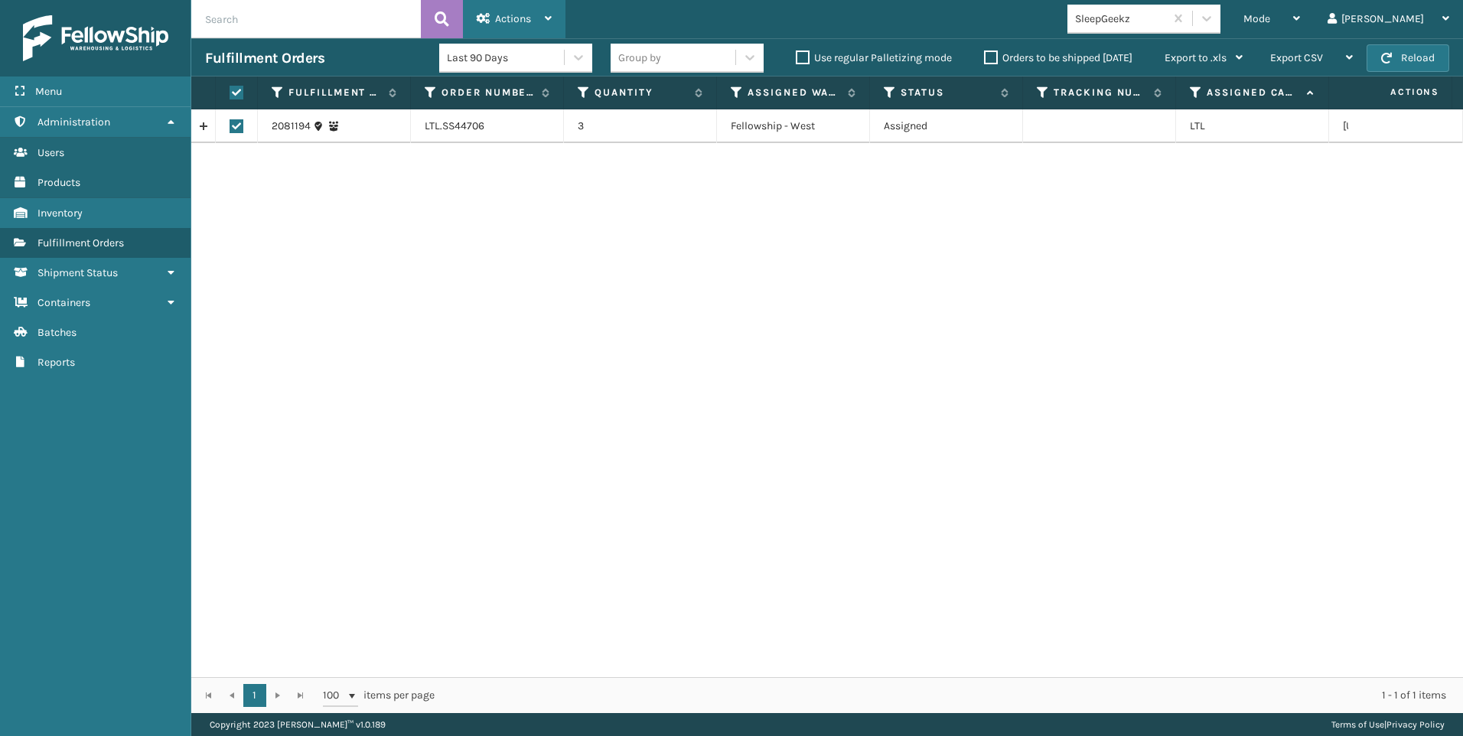
click at [497, 24] on span "Actions" at bounding box center [513, 18] width 36 height 13
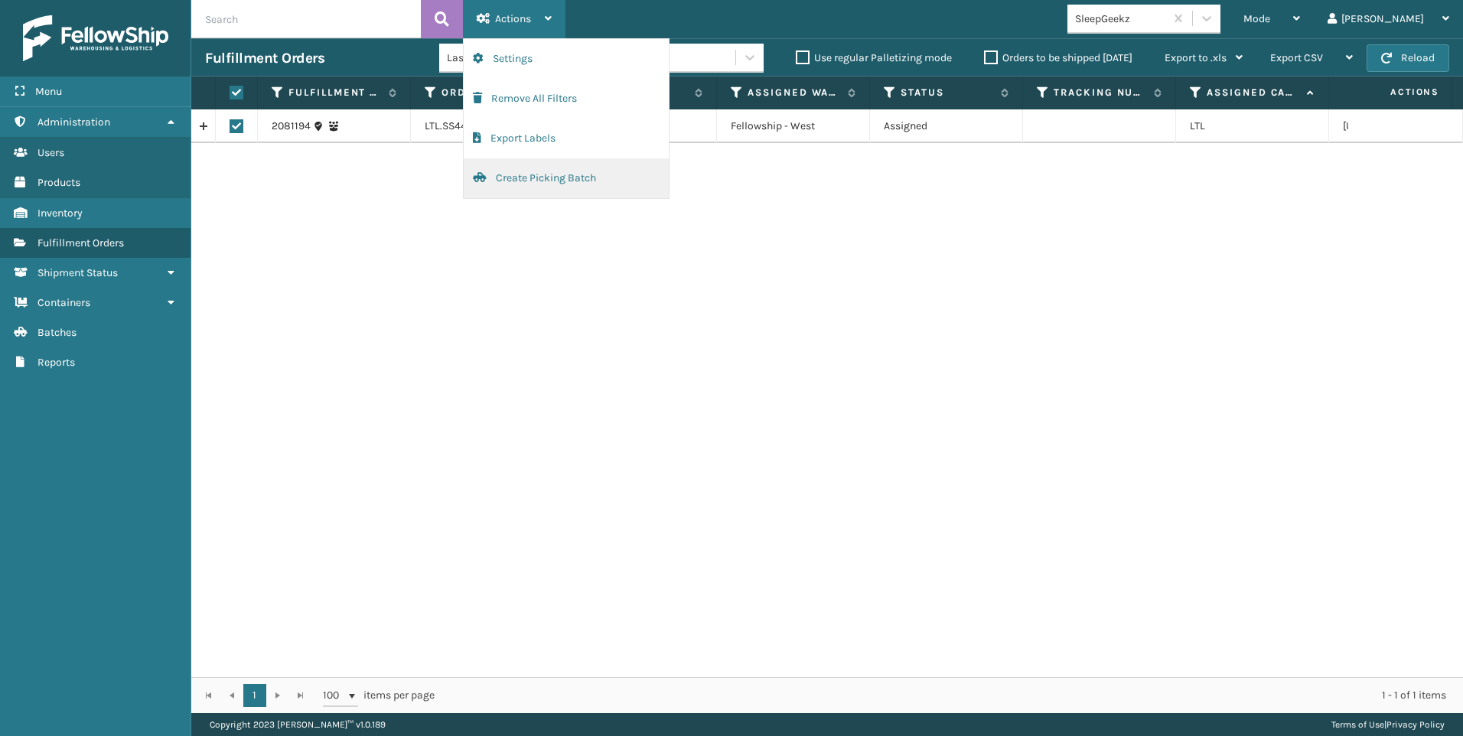
click at [552, 194] on button "Create Picking Batch" at bounding box center [566, 178] width 205 height 40
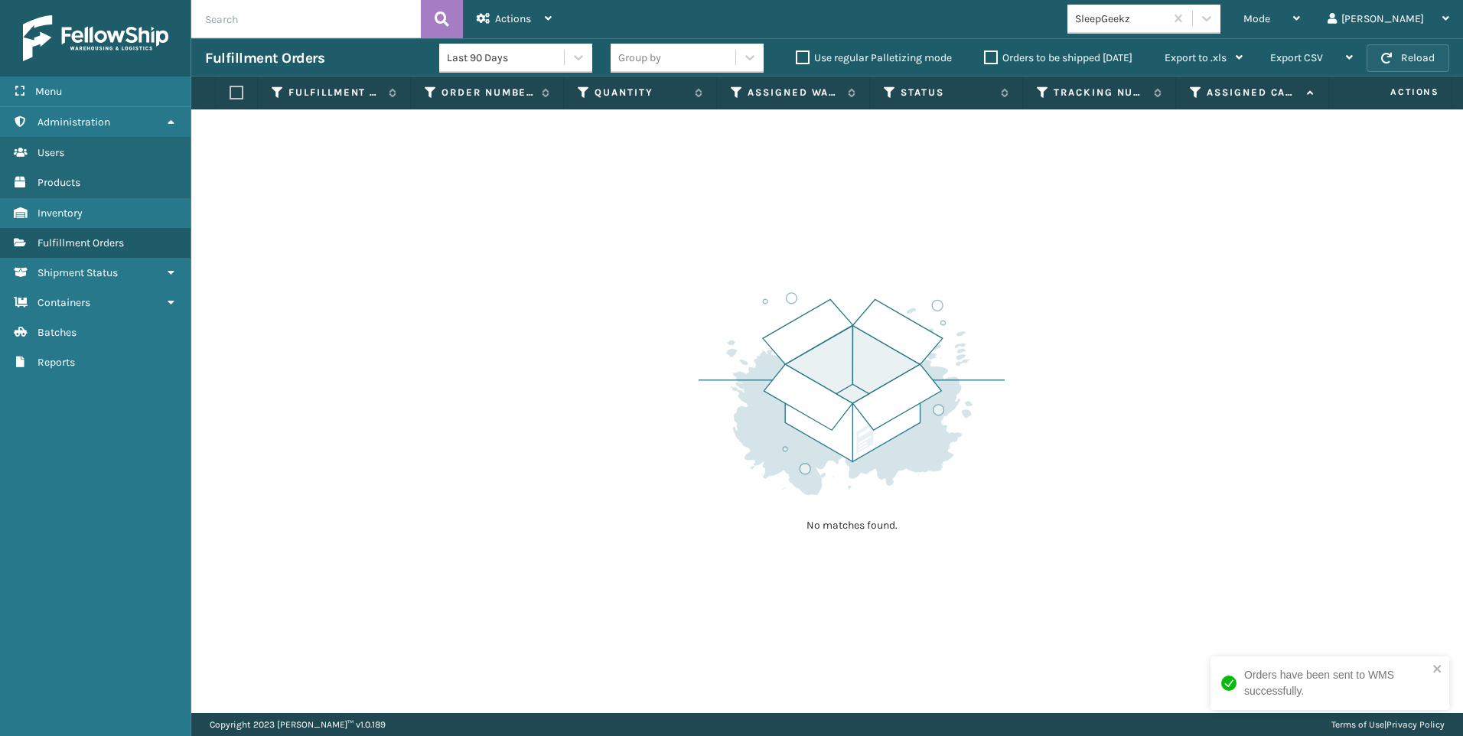
click at [1409, 58] on button "Reload" at bounding box center [1407, 58] width 83 height 28
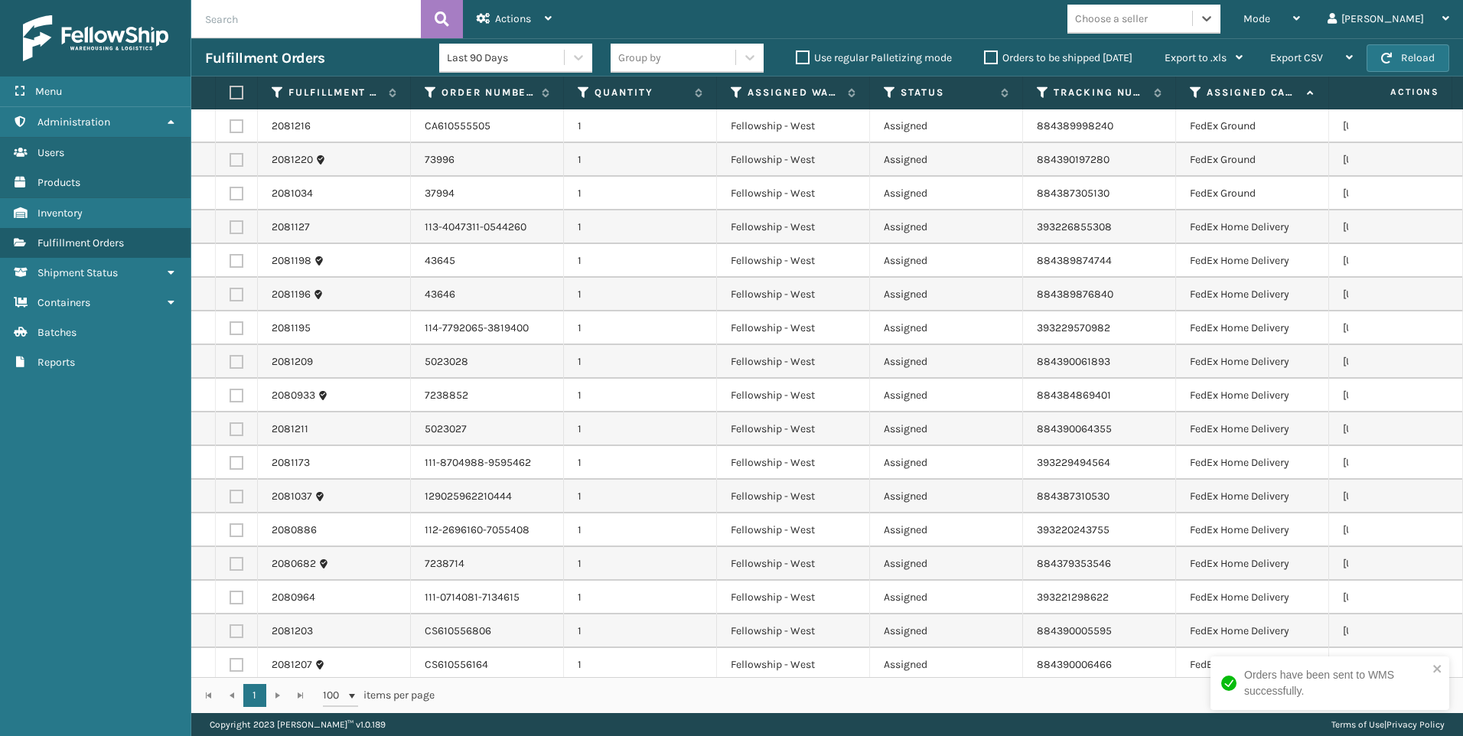
click at [1192, 19] on div "Choose a seller" at bounding box center [1129, 18] width 125 height 25
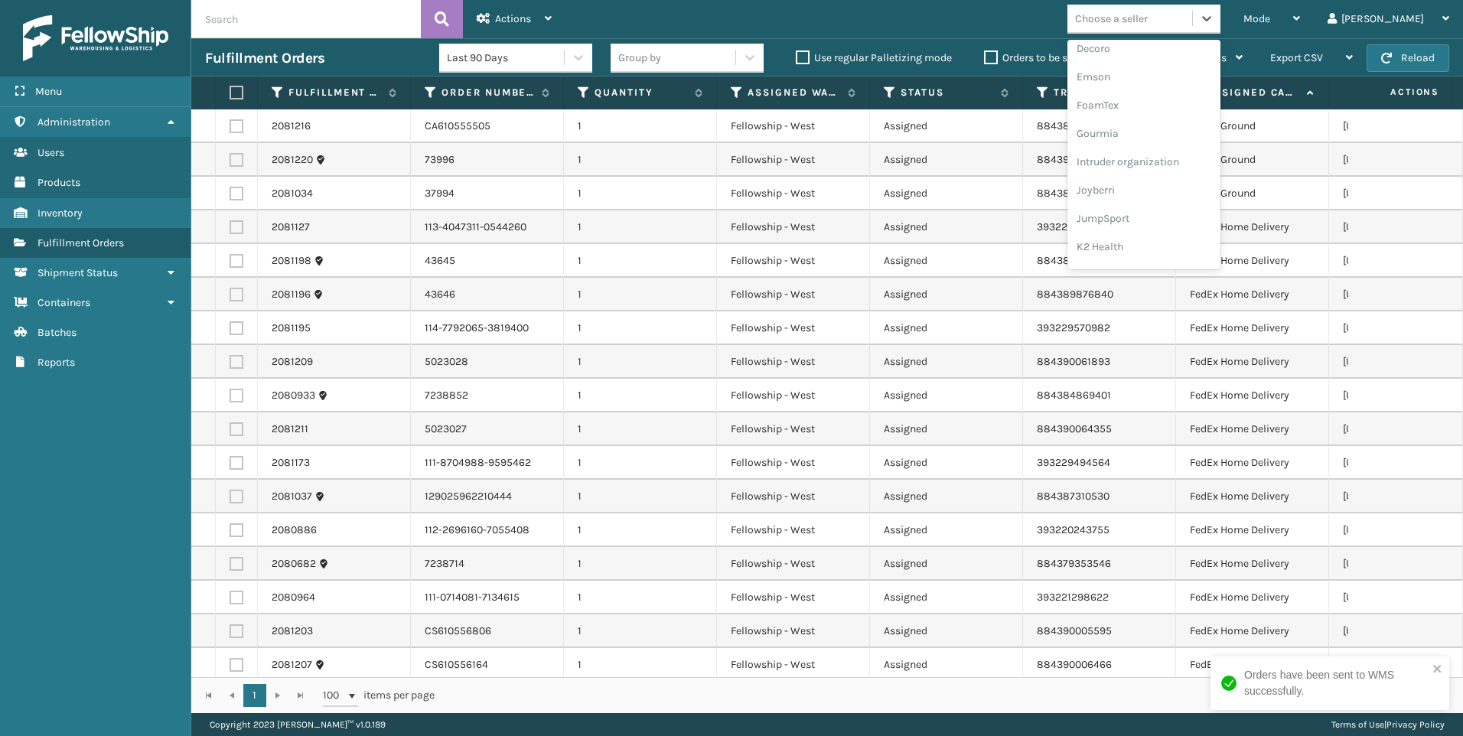
scroll to position [484, 0]
click at [1207, 98] on div "Koolmore" at bounding box center [1143, 110] width 153 height 28
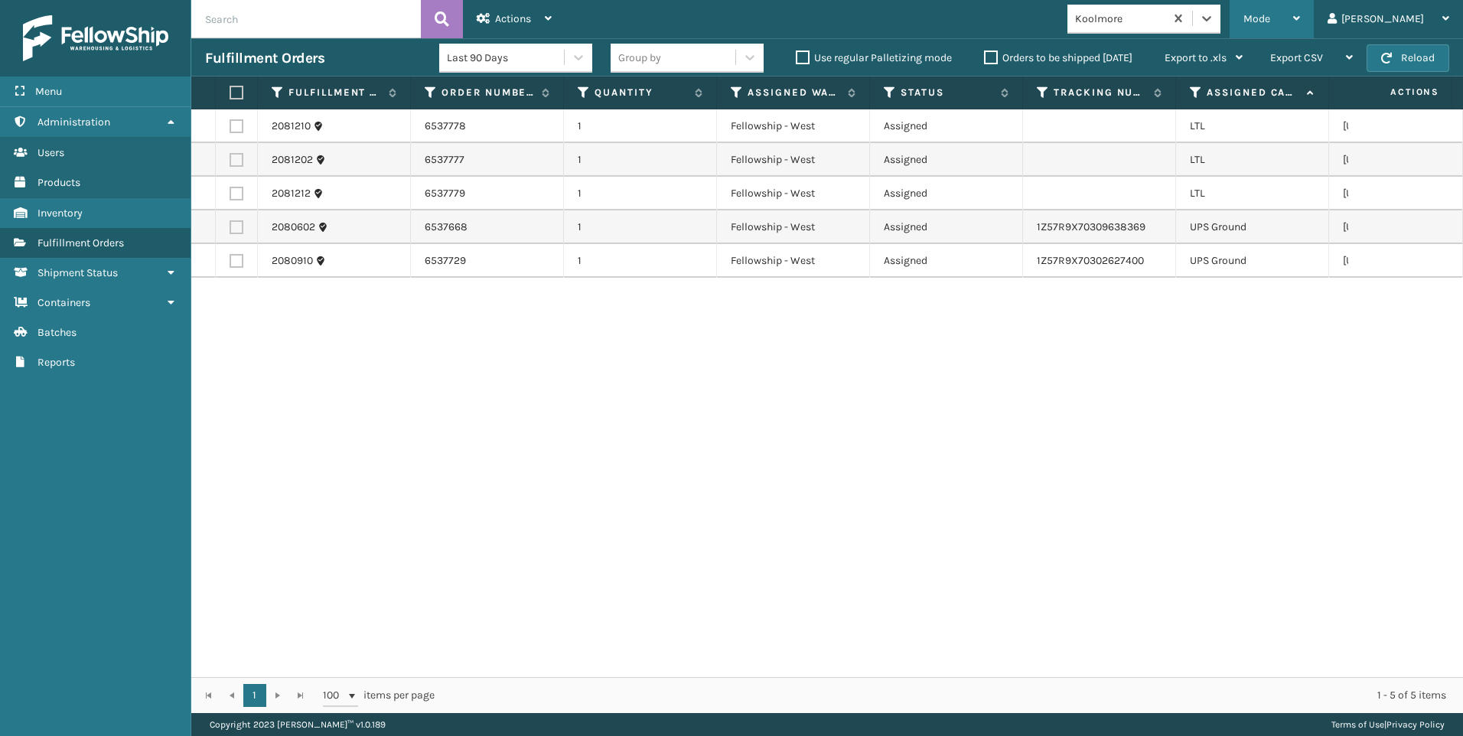
click at [1270, 18] on span "Mode" at bounding box center [1256, 18] width 27 height 13
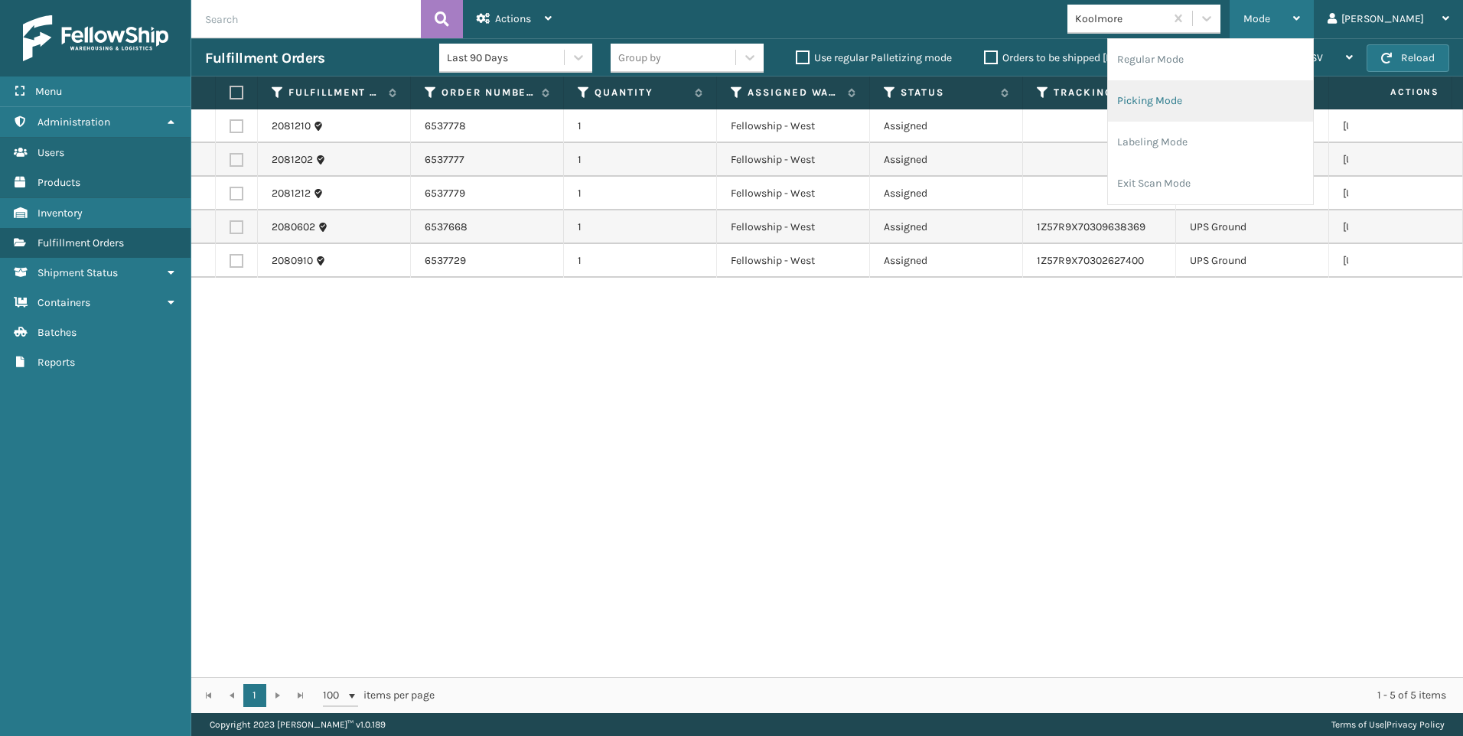
click at [1259, 99] on li "Picking Mode" at bounding box center [1210, 100] width 205 height 41
